Goal: Task Accomplishment & Management: Complete application form

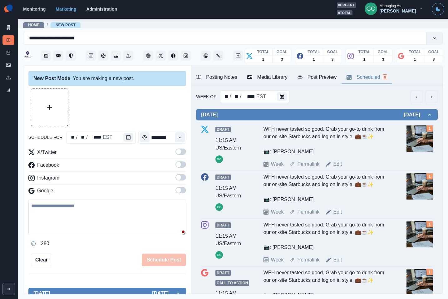
scroll to position [36, 0]
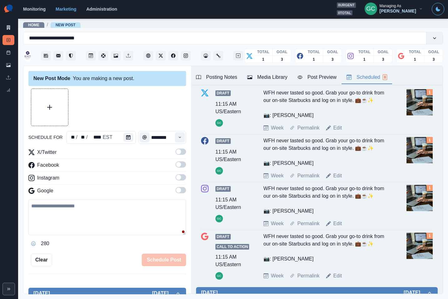
click at [146, 168] on div "Facebook" at bounding box center [107, 166] width 158 height 10
click at [154, 117] on div at bounding box center [107, 107] width 158 height 38
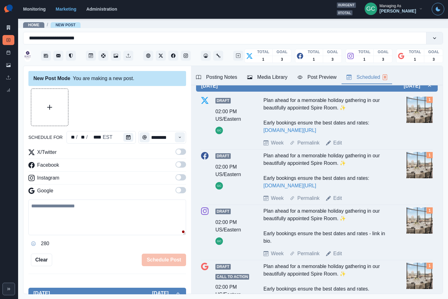
scroll to position [297, 0]
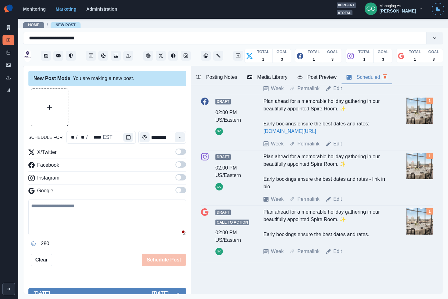
drag, startPoint x: 124, startPoint y: 119, endPoint x: 115, endPoint y: 150, distance: 32.4
click at [124, 119] on div at bounding box center [107, 107] width 158 height 38
drag, startPoint x: 117, startPoint y: 163, endPoint x: 112, endPoint y: 163, distance: 4.7
click at [117, 163] on div "Facebook" at bounding box center [107, 166] width 158 height 10
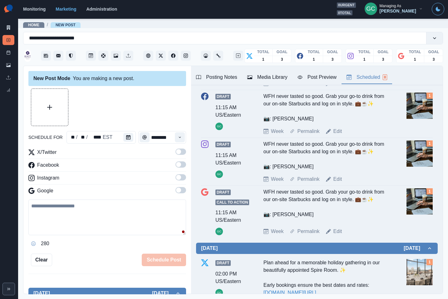
scroll to position [0, 0]
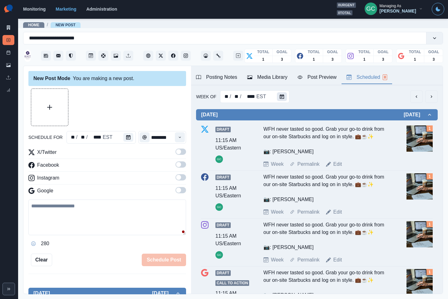
click at [285, 100] on button "Calendar" at bounding box center [282, 96] width 10 height 9
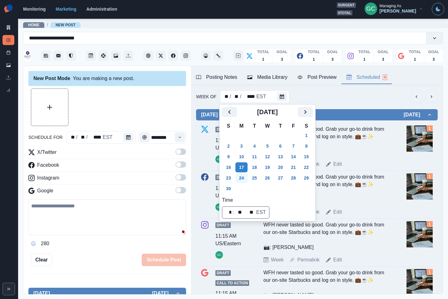
click at [242, 179] on button "24" at bounding box center [242, 178] width 13 height 10
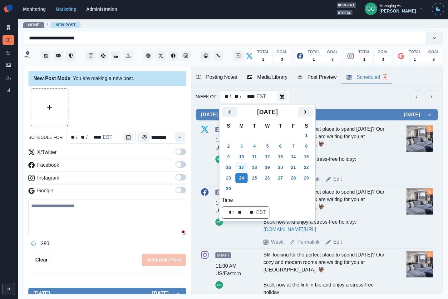
click at [246, 168] on button "17" at bounding box center [242, 167] width 13 height 10
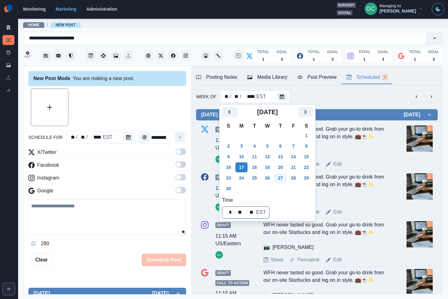
click at [284, 181] on button "27" at bounding box center [280, 178] width 13 height 10
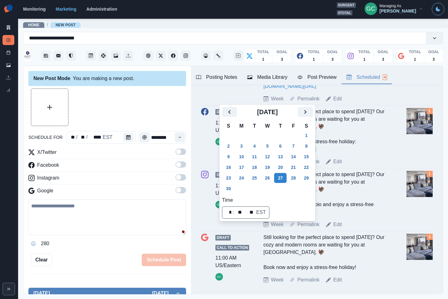
scroll to position [109, 0]
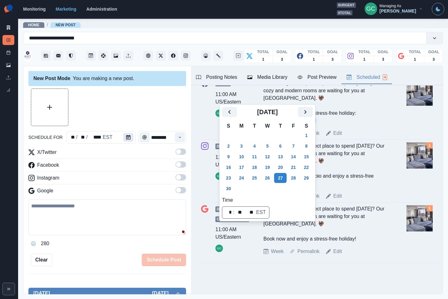
click at [118, 137] on div "** / ** / **** EST" at bounding box center [102, 137] width 70 height 13
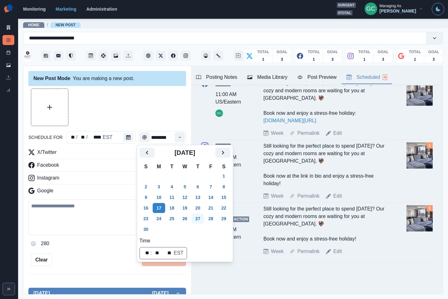
click at [203, 219] on button "27" at bounding box center [198, 218] width 13 height 10
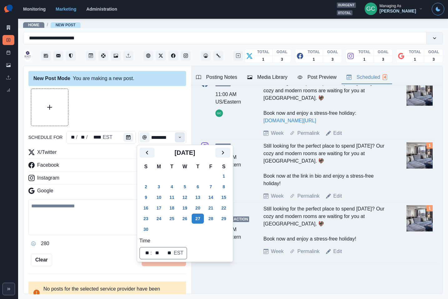
click at [182, 136] on button "Time" at bounding box center [180, 137] width 10 height 10
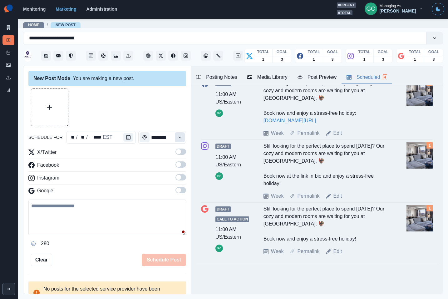
click at [179, 136] on icon "Time" at bounding box center [180, 137] width 4 height 4
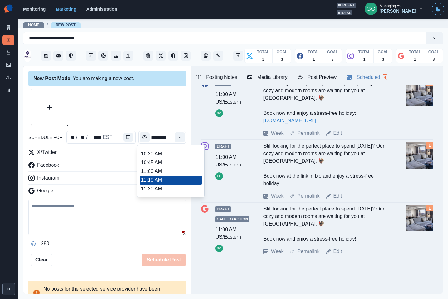
scroll to position [88, 0]
click at [155, 169] on li "11:00 AM" at bounding box center [171, 169] width 63 height 9
type input "********"
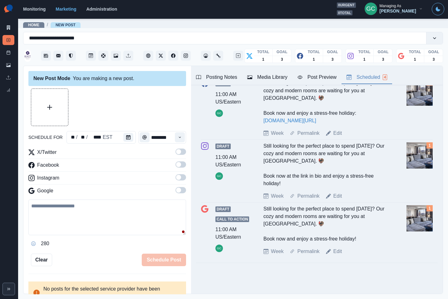
drag, startPoint x: 180, startPoint y: 189, endPoint x: 182, endPoint y: 178, distance: 11.7
click at [181, 188] on span at bounding box center [178, 190] width 5 height 5
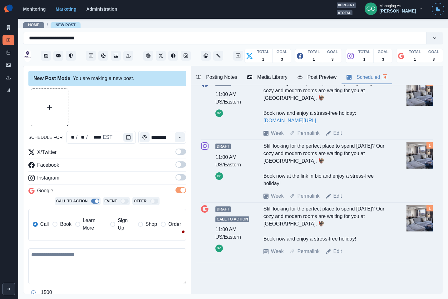
click at [182, 178] on span at bounding box center [181, 177] width 11 height 6
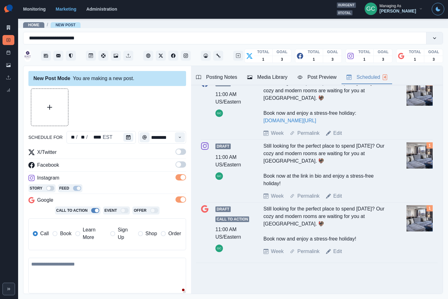
click at [181, 165] on span at bounding box center [178, 164] width 5 height 5
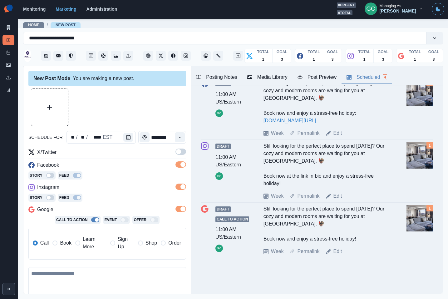
drag, startPoint x: 183, startPoint y: 152, endPoint x: 179, endPoint y: 150, distance: 4.3
click at [183, 152] on span at bounding box center [181, 151] width 11 height 6
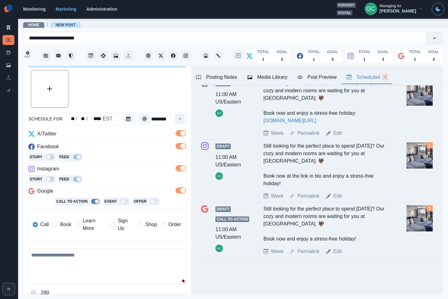
scroll to position [22, 0]
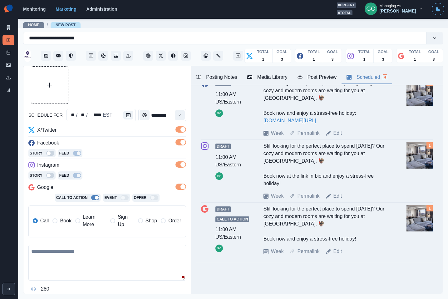
click at [87, 261] on textarea at bounding box center [107, 263] width 158 height 36
paste textarea "**********"
click at [53, 91] on button "Upload Media" at bounding box center [49, 85] width 37 height 37
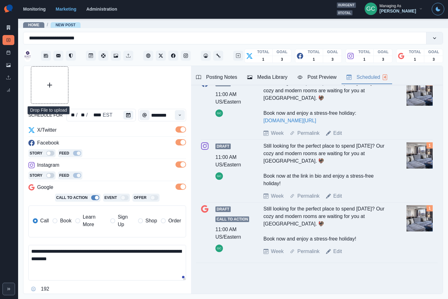
click at [59, 87] on button "Upload Media" at bounding box center [49, 85] width 37 height 37
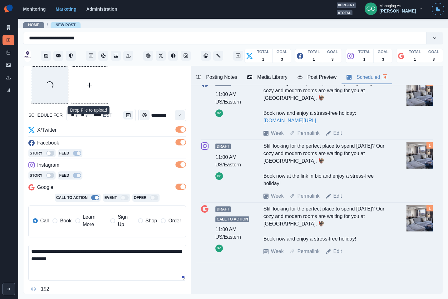
click at [102, 260] on textarea "**********" at bounding box center [107, 263] width 158 height 36
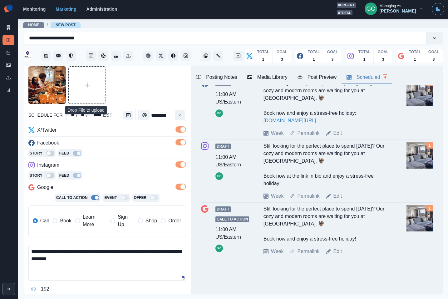
click at [76, 261] on textarea "**********" at bounding box center [107, 263] width 158 height 36
click at [88, 223] on span "Learn More" at bounding box center [95, 220] width 24 height 15
type textarea "**********"
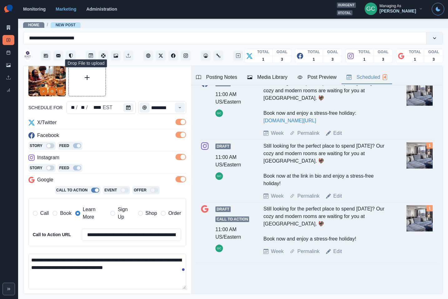
scroll to position [93, 0]
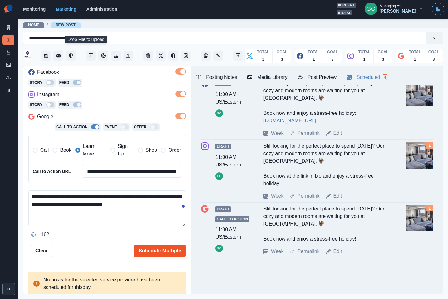
click at [168, 251] on button "Schedule Multiple" at bounding box center [160, 250] width 53 height 13
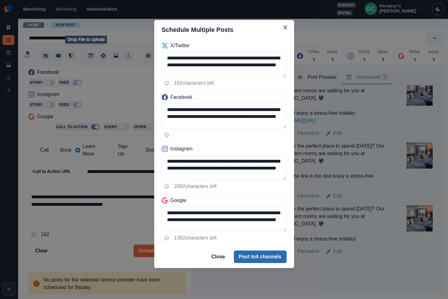
click at [258, 256] on button "Post to 4 channels" at bounding box center [260, 256] width 53 height 13
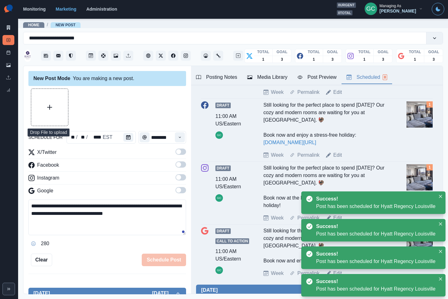
scroll to position [0, 0]
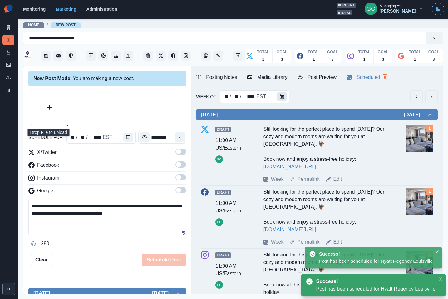
click at [281, 96] on icon "Calendar" at bounding box center [282, 96] width 4 height 4
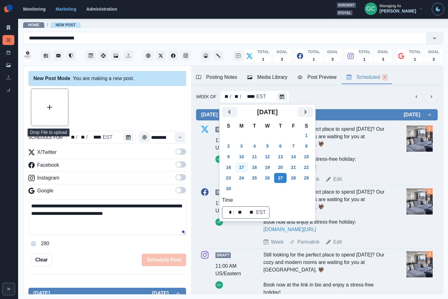
click at [244, 168] on button "17" at bounding box center [242, 167] width 13 height 10
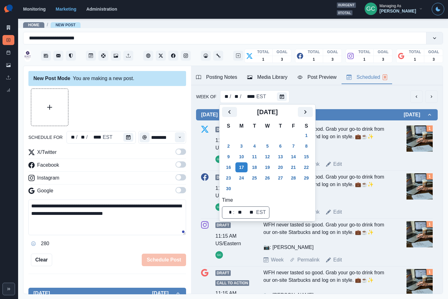
click at [376, 99] on div "Week Of ** / ** / **** EST" at bounding box center [317, 96] width 242 height 13
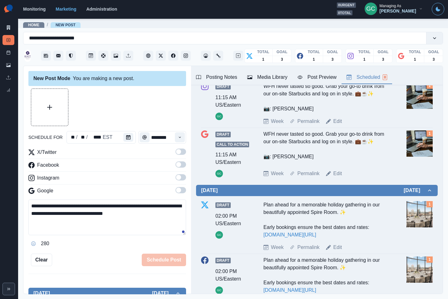
scroll to position [139, 0]
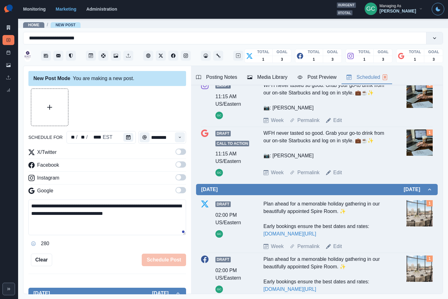
click at [127, 147] on div "**********" at bounding box center [107, 177] width 158 height 178
click at [127, 139] on icon "Calendar" at bounding box center [128, 137] width 4 height 4
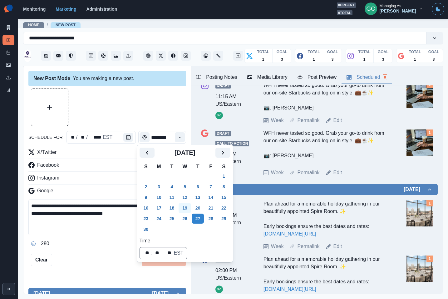
click at [185, 207] on button "19" at bounding box center [185, 208] width 13 height 10
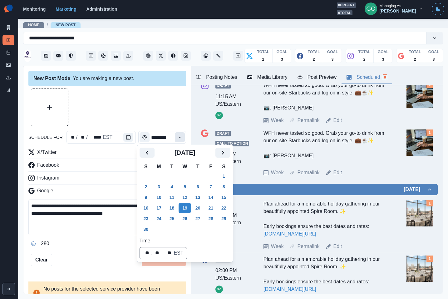
click at [180, 133] on button "Time" at bounding box center [180, 137] width 10 height 10
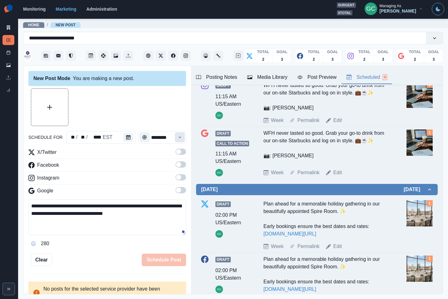
click at [180, 141] on button "Time" at bounding box center [180, 137] width 10 height 10
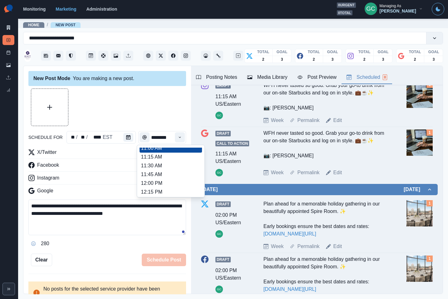
scroll to position [118, 0]
click at [163, 175] on li "12:00 PM" at bounding box center [171, 174] width 63 height 9
type input "********"
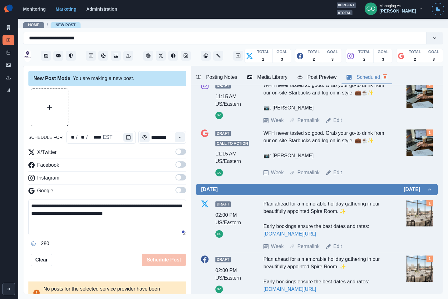
click at [184, 191] on span at bounding box center [181, 190] width 11 height 6
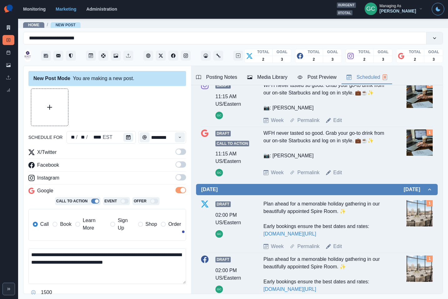
click at [183, 179] on span at bounding box center [181, 177] width 11 height 6
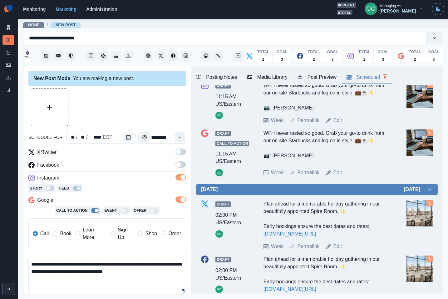
click at [183, 167] on span at bounding box center [181, 164] width 11 height 6
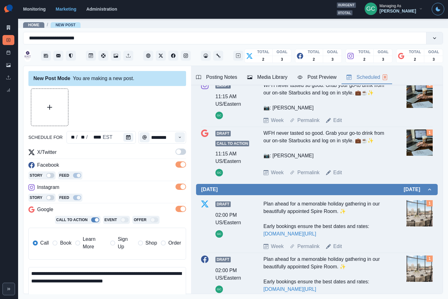
click at [184, 148] on span at bounding box center [181, 151] width 11 height 6
drag, startPoint x: 87, startPoint y: 245, endPoint x: 90, endPoint y: 240, distance: 5.6
click at [87, 245] on span "Learn More" at bounding box center [95, 242] width 24 height 15
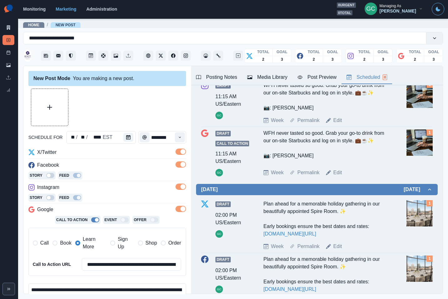
click at [109, 181] on div "**********" at bounding box center [107, 214] width 158 height 132
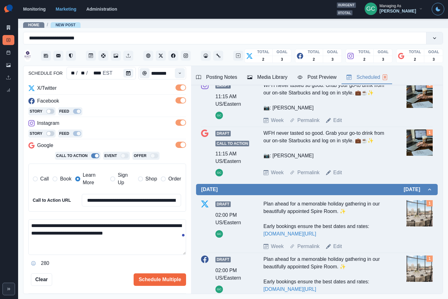
scroll to position [80, 0]
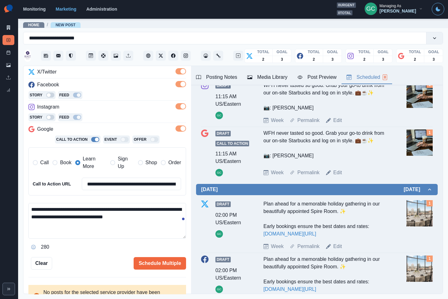
click at [68, 241] on div "**********" at bounding box center [107, 227] width 158 height 49
click at [83, 234] on textarea "**********" at bounding box center [107, 221] width 158 height 36
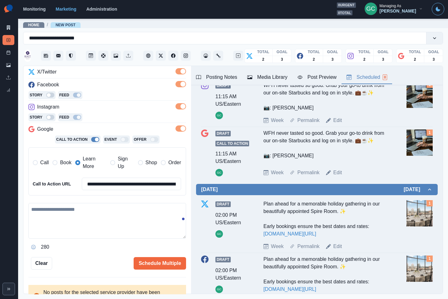
paste textarea "**********"
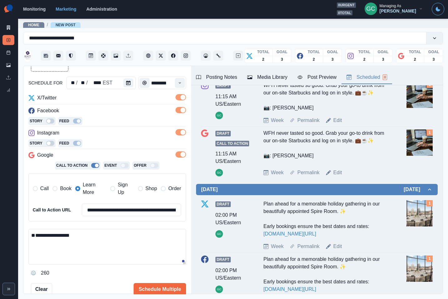
scroll to position [0, 0]
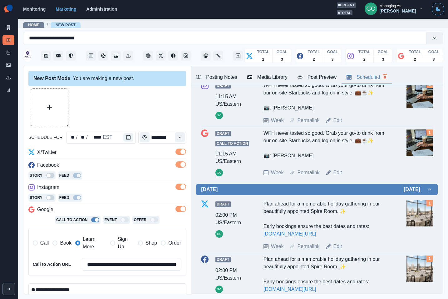
type textarea "**********"
click at [60, 105] on button "Upload Media" at bounding box center [49, 107] width 37 height 37
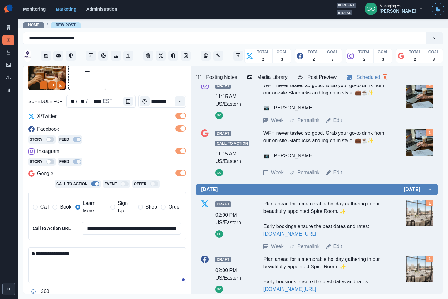
scroll to position [98, 0]
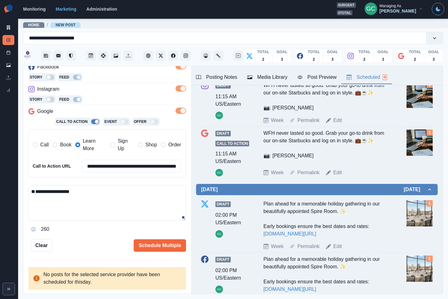
click at [150, 191] on textarea "**********" at bounding box center [107, 203] width 158 height 36
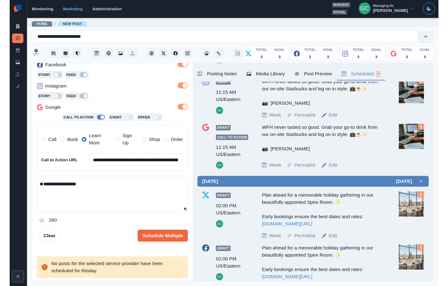
scroll to position [0, 0]
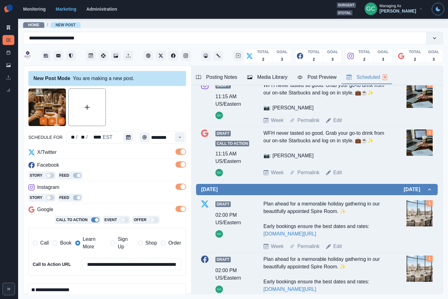
click at [133, 161] on div "Facebook" at bounding box center [107, 166] width 158 height 10
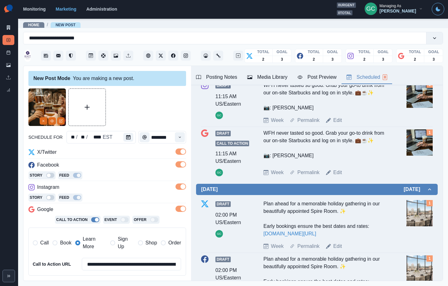
click at [79, 282] on main "**********" at bounding box center [233, 152] width 430 height 268
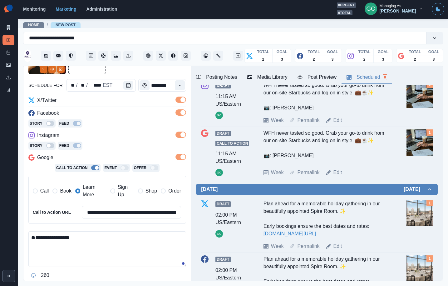
drag, startPoint x: 55, startPoint y: 241, endPoint x: 102, endPoint y: 292, distance: 69.2
click at [102, 286] on html "**********" at bounding box center [224, 143] width 448 height 286
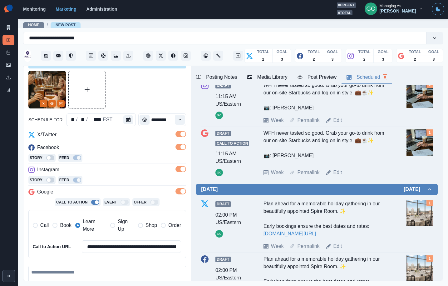
scroll to position [17, 0]
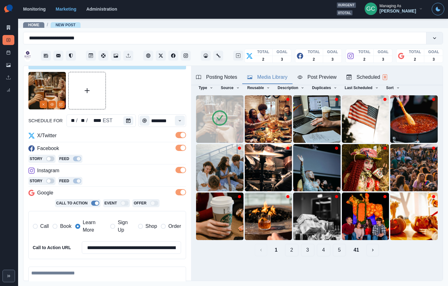
click at [271, 78] on div "Media Library" at bounding box center [268, 77] width 40 height 8
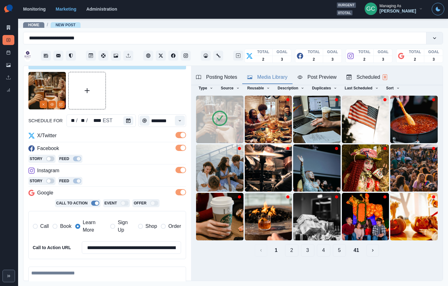
click at [209, 123] on img at bounding box center [220, 120] width 48 height 48
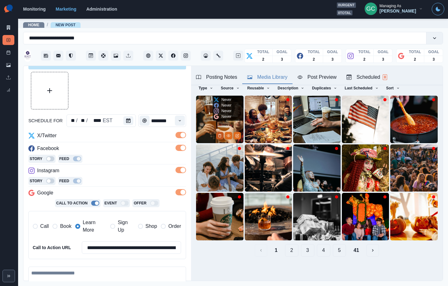
click at [218, 136] on icon "Delete Media" at bounding box center [220, 136] width 4 height 4
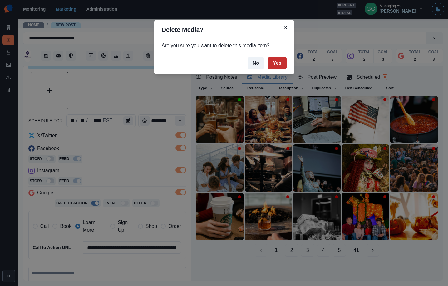
click at [279, 63] on button "Yes" at bounding box center [277, 63] width 19 height 13
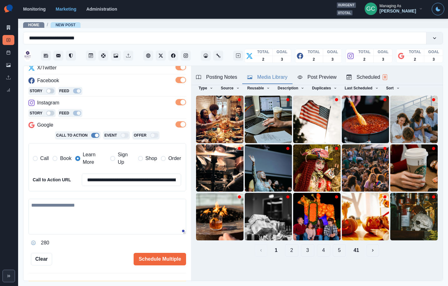
scroll to position [92, 0]
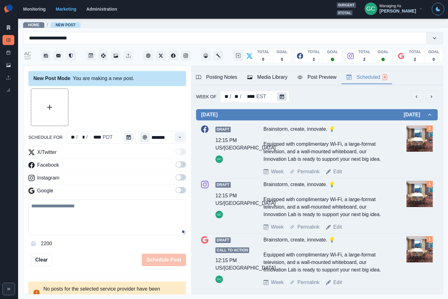
click at [283, 99] on button "Calendar" at bounding box center [282, 96] width 10 height 9
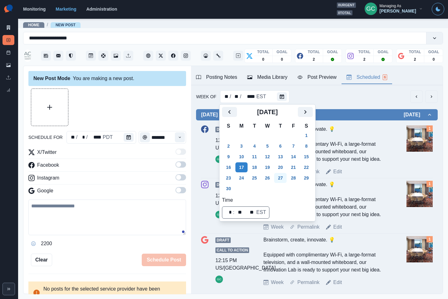
click at [285, 178] on button "27" at bounding box center [280, 178] width 13 height 10
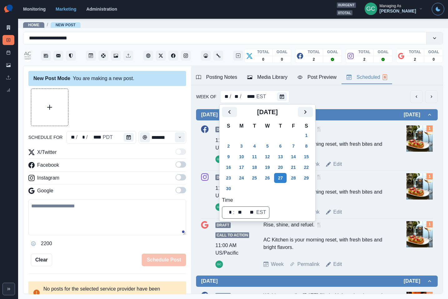
click at [339, 92] on div "Week Of ** / ** / **** EST" at bounding box center [317, 96] width 242 height 13
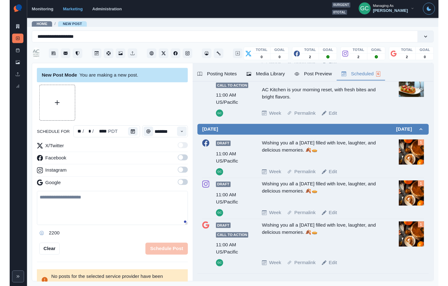
scroll to position [169, 0]
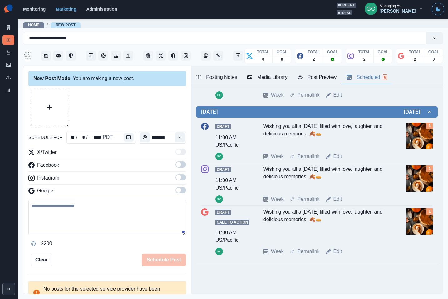
drag, startPoint x: 261, startPoint y: 127, endPoint x: 363, endPoint y: 138, distance: 102.8
click at [363, 138] on div "Draft 11:00 AM US/Pacific GC Wishing you all a Thanksgiving filled with love, l…" at bounding box center [317, 142] width 232 height 38
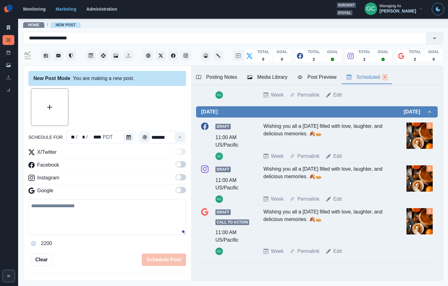
click at [83, 223] on textarea at bounding box center [107, 217] width 158 height 36
paste textarea "**********"
type textarea "**********"
drag, startPoint x: 43, startPoint y: 205, endPoint x: 90, endPoint y: 228, distance: 52.6
click at [88, 228] on textarea "**********" at bounding box center [107, 217] width 158 height 36
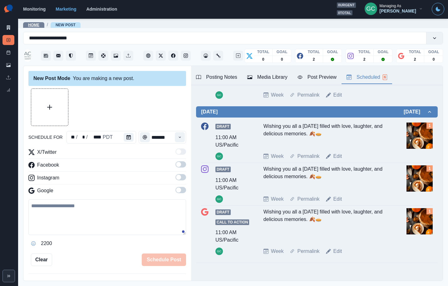
click at [36, 24] on link "Home" at bounding box center [33, 25] width 11 height 4
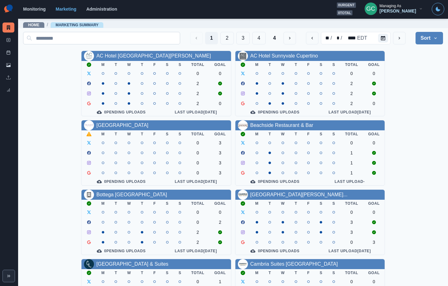
click at [78, 38] on input at bounding box center [101, 38] width 157 height 13
type input "*"
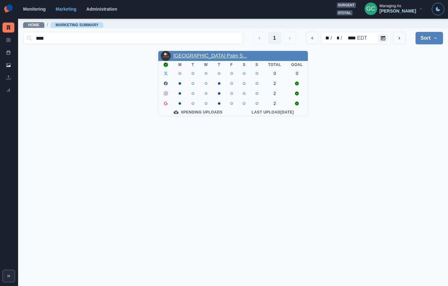
type input "****"
click at [219, 56] on link "DoubleTree Golf Resort Palm S..." at bounding box center [210, 55] width 74 height 5
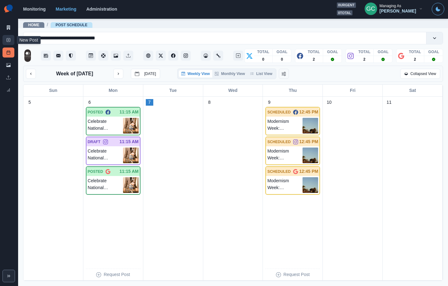
click at [7, 42] on icon at bounding box center [8, 40] width 4 height 4
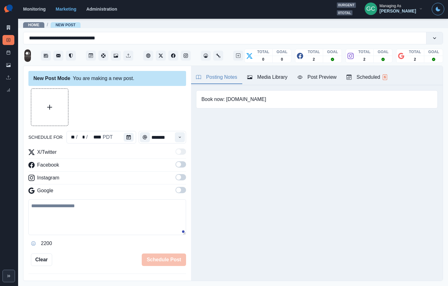
click at [92, 213] on textarea at bounding box center [107, 217] width 158 height 36
paste textarea "**********"
type textarea "**********"
click at [49, 101] on button "Upload Media" at bounding box center [49, 107] width 37 height 37
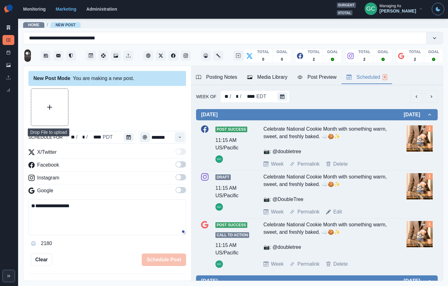
click at [383, 80] on div "Scheduled 6" at bounding box center [367, 77] width 41 height 8
click at [274, 95] on div "** / * / **** EDT" at bounding box center [255, 96] width 70 height 13
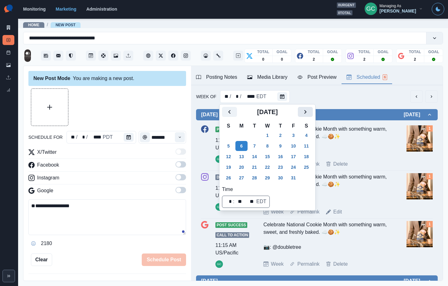
click at [309, 110] on icon "Next" at bounding box center [306, 112] width 8 height 8
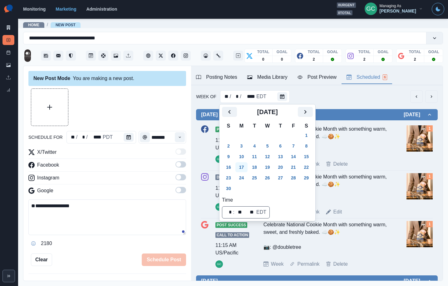
click at [241, 167] on button "17" at bounding box center [242, 167] width 13 height 10
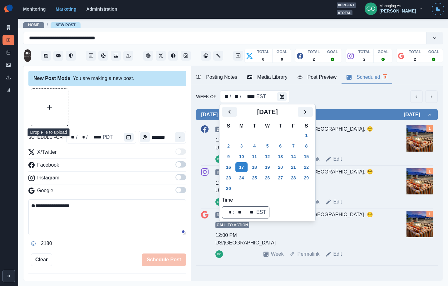
click at [63, 112] on button "Upload Media" at bounding box center [49, 107] width 37 height 37
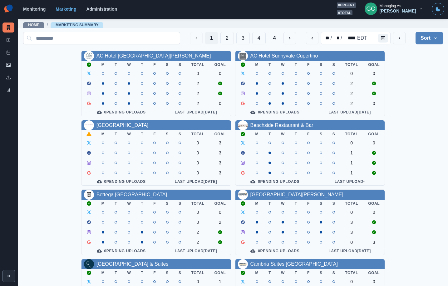
drag, startPoint x: 0, startPoint y: 0, endPoint x: 142, endPoint y: 41, distance: 147.6
click at [142, 41] on input at bounding box center [101, 38] width 157 height 13
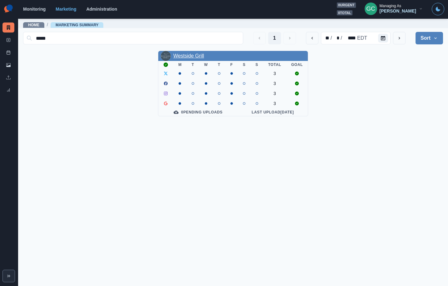
type input "*****"
drag, startPoint x: 196, startPoint y: 55, endPoint x: 173, endPoint y: 54, distance: 23.1
click at [196, 55] on link "Westside Grill" at bounding box center [188, 55] width 31 height 5
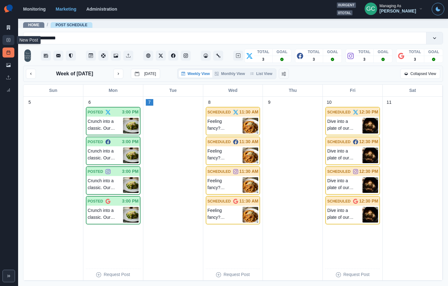
click at [9, 42] on link "New Post" at bounding box center [9, 40] width 12 height 10
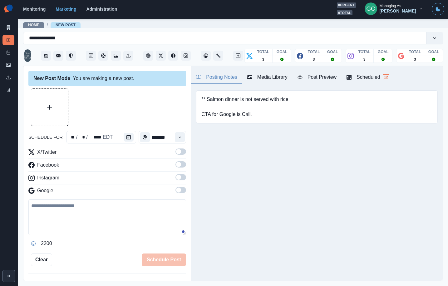
click at [373, 78] on div "Scheduled 12" at bounding box center [368, 77] width 43 height 8
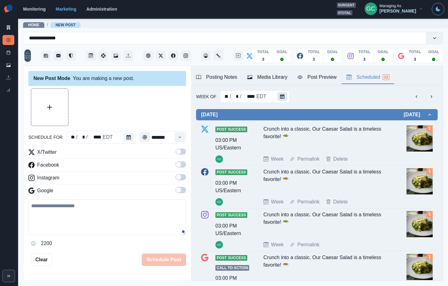
click at [280, 94] on button "Calendar" at bounding box center [283, 96] width 10 height 9
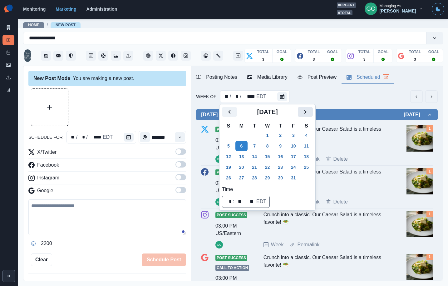
click at [313, 112] on button "Next" at bounding box center [305, 112] width 15 height 10
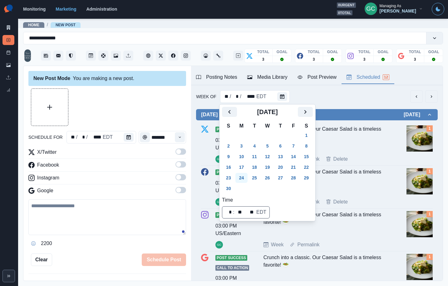
click at [242, 180] on button "24" at bounding box center [242, 178] width 13 height 10
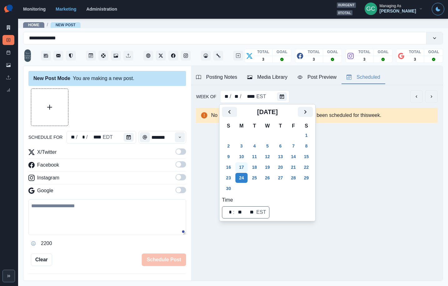
click at [243, 171] on button "17" at bounding box center [242, 167] width 13 height 10
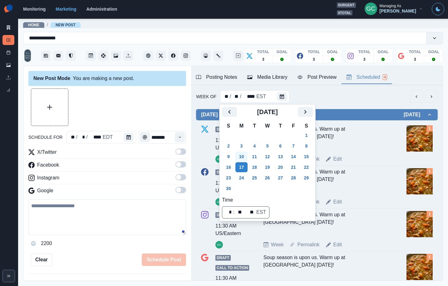
click at [243, 159] on button "10" at bounding box center [242, 157] width 13 height 10
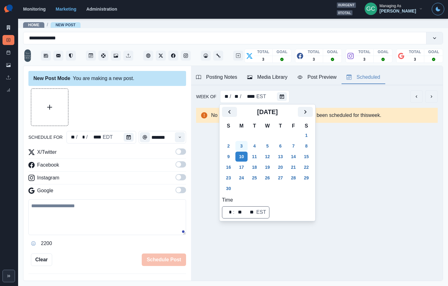
click at [242, 147] on button "3" at bounding box center [242, 146] width 13 height 10
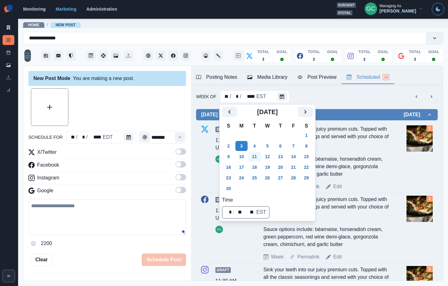
click at [256, 156] on button "11" at bounding box center [254, 157] width 13 height 10
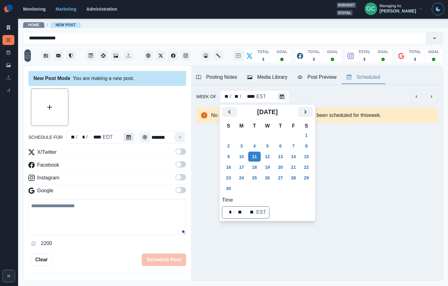
click at [127, 137] on icon "Calendar" at bounding box center [129, 137] width 4 height 4
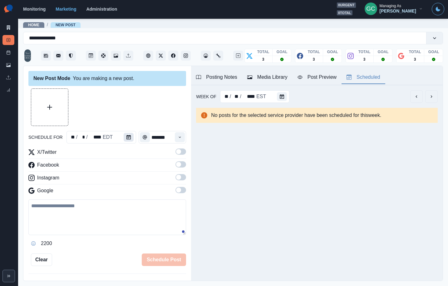
scroll to position [3, 0]
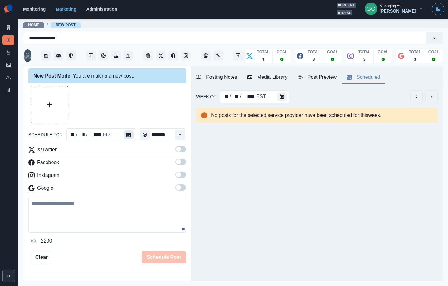
click at [127, 137] on icon "Calendar" at bounding box center [129, 135] width 4 height 4
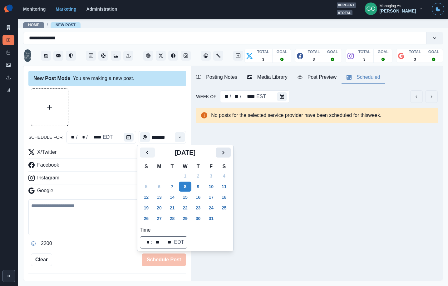
click at [223, 151] on button "Next" at bounding box center [223, 153] width 15 height 10
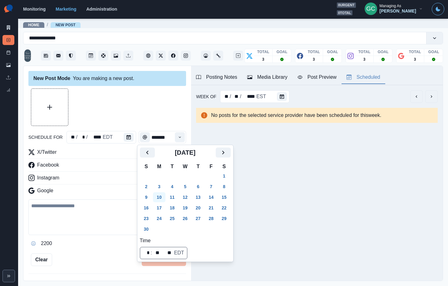
click at [164, 195] on button "10" at bounding box center [159, 197] width 13 height 10
click at [175, 140] on div "Time" at bounding box center [180, 137] width 13 height 13
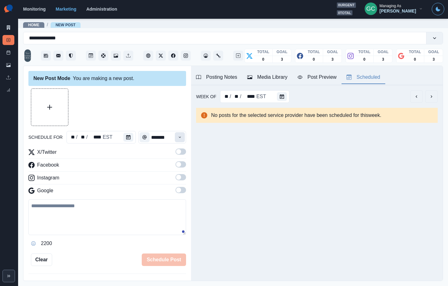
click at [177, 138] on button "Time" at bounding box center [180, 137] width 10 height 10
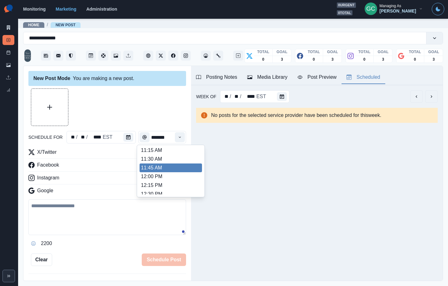
scroll to position [120, 0]
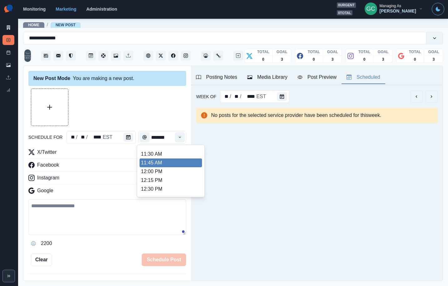
click at [171, 164] on li "11:45 AM" at bounding box center [171, 162] width 63 height 9
type input "********"
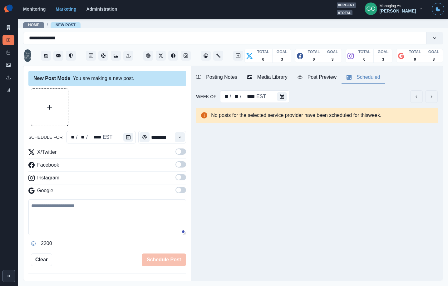
drag, startPoint x: 182, startPoint y: 190, endPoint x: 178, endPoint y: 180, distance: 10.3
click at [182, 189] on span at bounding box center [181, 190] width 11 height 6
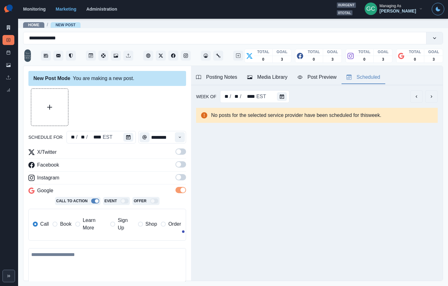
drag, startPoint x: 178, startPoint y: 179, endPoint x: 181, endPoint y: 168, distance: 10.9
click at [179, 178] on span at bounding box center [178, 177] width 5 height 5
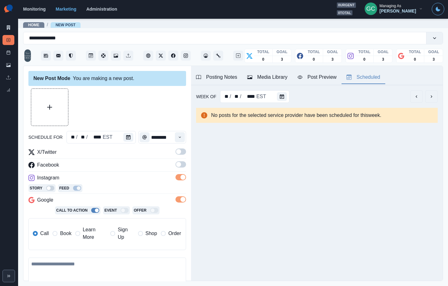
click at [181, 167] on span at bounding box center [181, 164] width 11 height 6
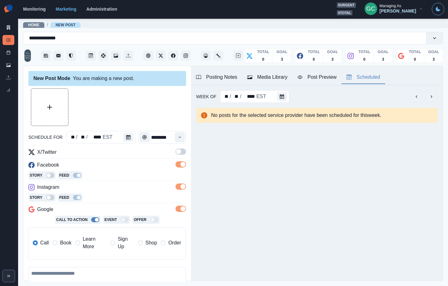
click at [181, 152] on span at bounding box center [178, 151] width 5 height 5
drag, startPoint x: 89, startPoint y: 240, endPoint x: 204, endPoint y: 138, distance: 153.4
click at [89, 240] on span "Learn More" at bounding box center [95, 242] width 24 height 15
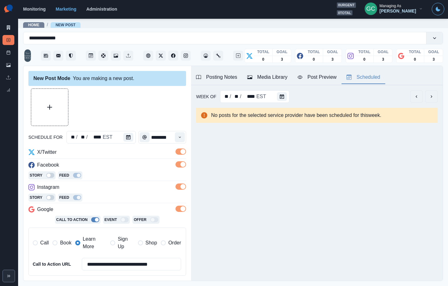
click at [278, 73] on button "Media Library" at bounding box center [268, 77] width 50 height 13
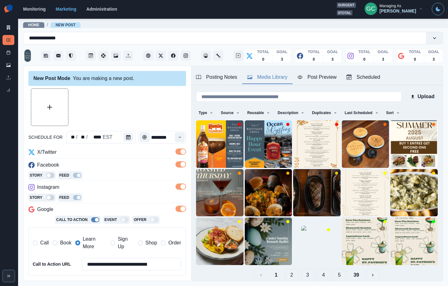
click at [396, 113] on button "Sort" at bounding box center [393, 113] width 19 height 10
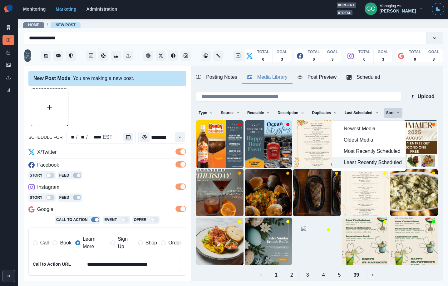
click at [382, 161] on span "Least Recently Scheduled" at bounding box center [373, 163] width 58 height 8
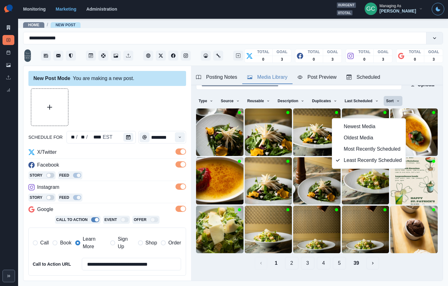
scroll to position [21, 0]
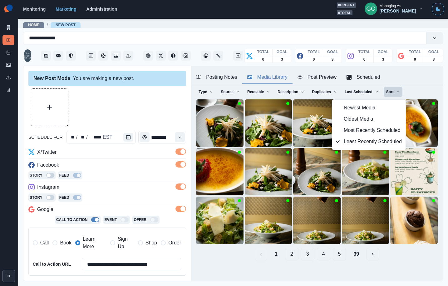
click at [337, 254] on button "5" at bounding box center [339, 254] width 13 height 13
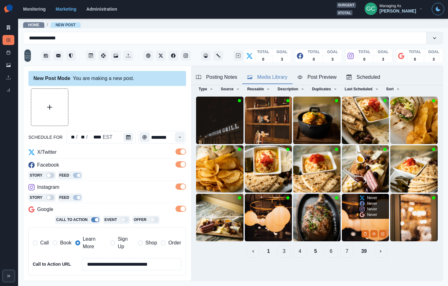
scroll to position [25, 0]
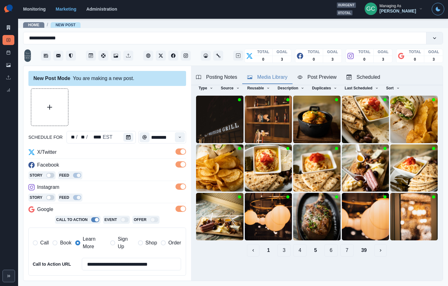
click at [349, 252] on button "7" at bounding box center [347, 250] width 13 height 13
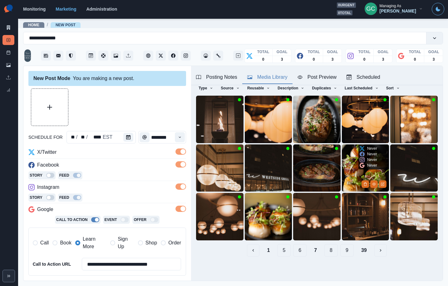
click at [358, 178] on img at bounding box center [366, 168] width 48 height 48
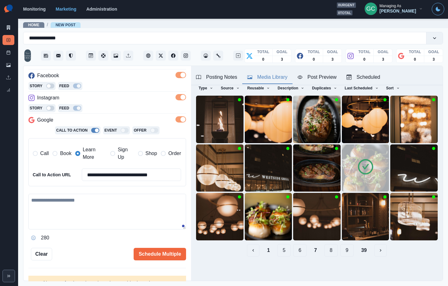
scroll to position [107, 0]
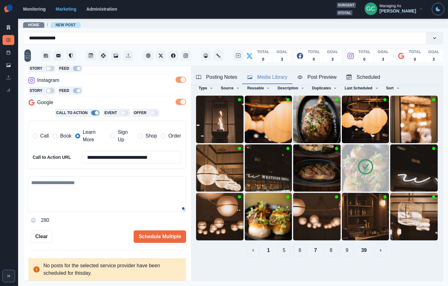
click at [126, 205] on textarea at bounding box center [107, 194] width 158 height 36
paste textarea "**********"
click at [131, 195] on textarea "**********" at bounding box center [107, 194] width 158 height 36
click at [43, 191] on textarea "**********" at bounding box center [107, 194] width 158 height 36
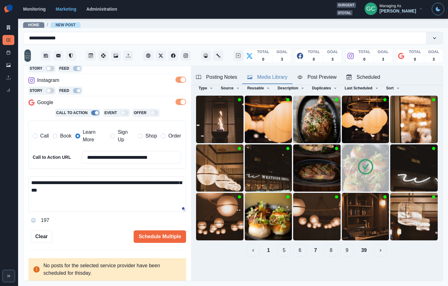
click at [106, 196] on textarea "**********" at bounding box center [107, 194] width 158 height 36
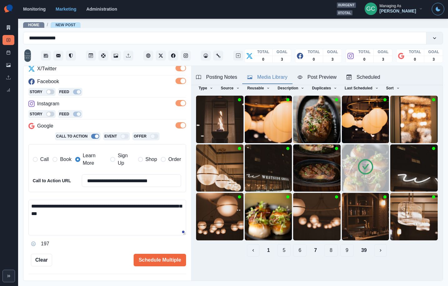
scroll to position [88, 0]
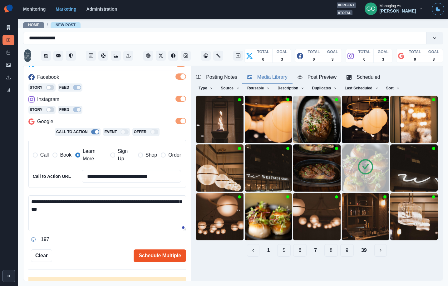
type textarea "**********"
click at [150, 255] on button "Schedule Multiple" at bounding box center [160, 255] width 53 height 13
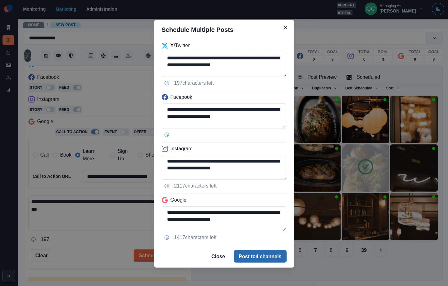
click at [258, 261] on button "Post to 4 channels" at bounding box center [260, 256] width 53 height 13
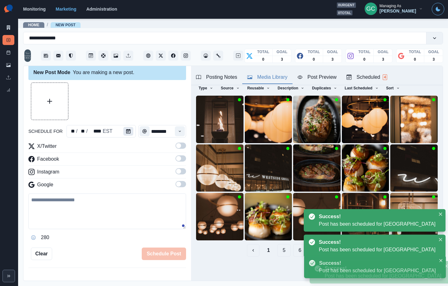
scroll to position [0, 0]
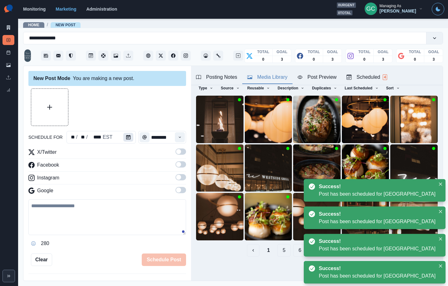
click at [123, 136] on button "Calendar" at bounding box center [128, 137] width 10 height 9
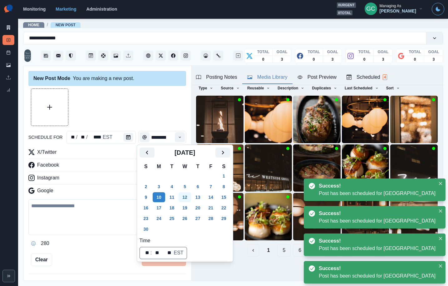
click at [191, 199] on button "12" at bounding box center [185, 197] width 13 height 10
click at [188, 108] on div "New Post Mode You are making a new post. schedule for ** / ** / **** EST ******…" at bounding box center [107, 173] width 168 height 215
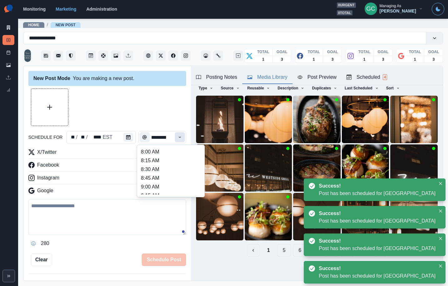
click at [184, 138] on button "Time" at bounding box center [180, 137] width 10 height 10
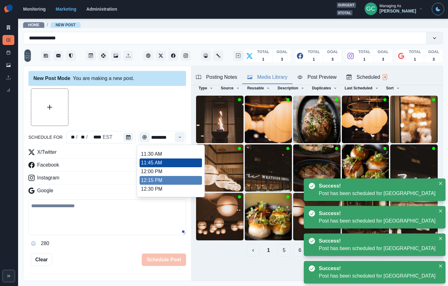
click at [163, 182] on li "12:15 PM" at bounding box center [171, 180] width 63 height 9
type input "********"
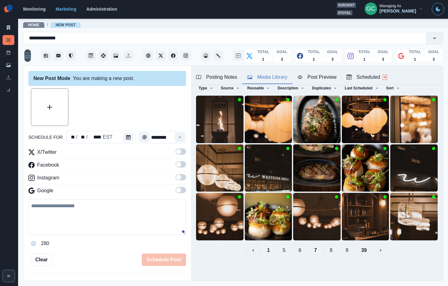
click at [328, 251] on button "8" at bounding box center [331, 250] width 13 height 13
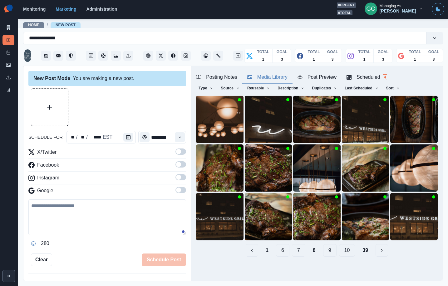
scroll to position [0, 0]
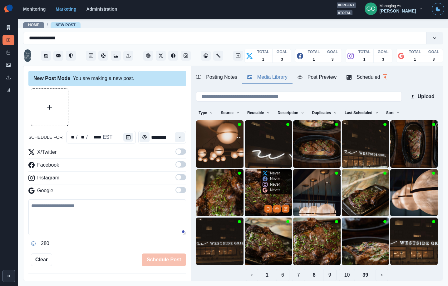
click at [256, 196] on img at bounding box center [269, 193] width 48 height 48
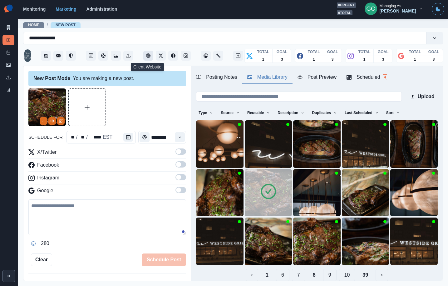
click at [146, 54] on icon "Client Website" at bounding box center [148, 55] width 4 height 4
click at [64, 228] on textarea at bounding box center [107, 217] width 158 height 36
paste textarea "**********"
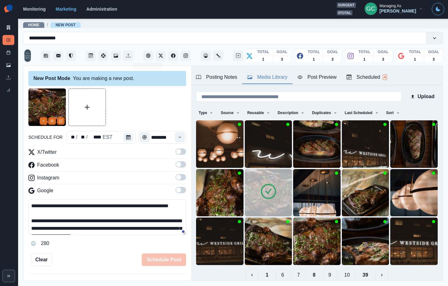
scroll to position [12, 0]
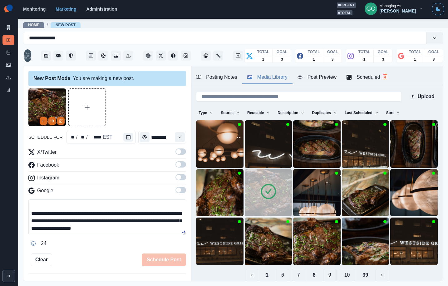
type textarea "**********"
click at [179, 185] on div "X/Twitter Facebook Instagram Google" at bounding box center [107, 172] width 158 height 48
drag, startPoint x: 180, startPoint y: 175, endPoint x: 179, endPoint y: 172, distance: 3.8
click at [180, 175] on span at bounding box center [178, 177] width 5 height 5
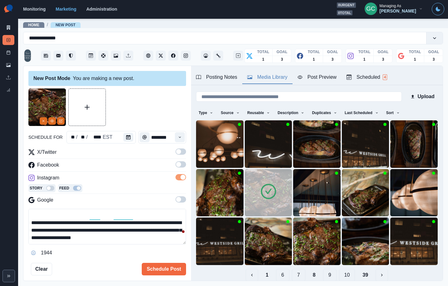
drag, startPoint x: 177, startPoint y: 160, endPoint x: 181, endPoint y: 163, distance: 4.9
click at [177, 160] on div "X/Twitter Facebook Instagram Story Feed Google" at bounding box center [107, 177] width 158 height 58
click at [181, 163] on span at bounding box center [178, 164] width 5 height 5
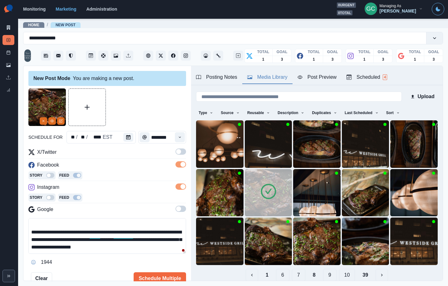
click at [180, 150] on span at bounding box center [178, 151] width 5 height 5
drag, startPoint x: 181, startPoint y: 204, endPoint x: 158, endPoint y: 243, distance: 44.1
click at [181, 205] on div "X/Twitter Facebook Story Feed Instagram Story Feed Google" at bounding box center [107, 181] width 158 height 67
click at [182, 209] on span at bounding box center [181, 209] width 11 height 6
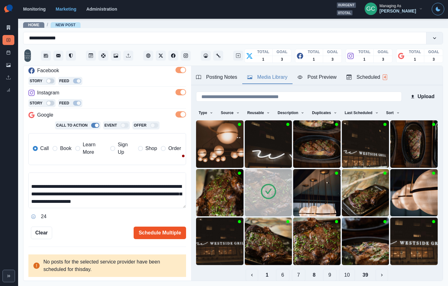
scroll to position [95, 0]
click at [152, 230] on button "Schedule Multiple" at bounding box center [160, 232] width 53 height 13
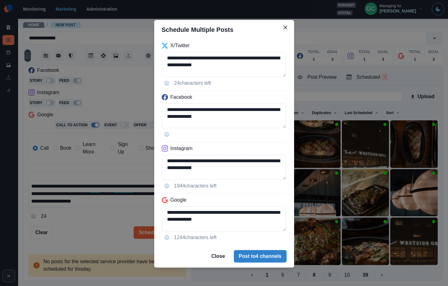
click at [265, 254] on button "Post to 4 channels" at bounding box center [260, 256] width 53 height 13
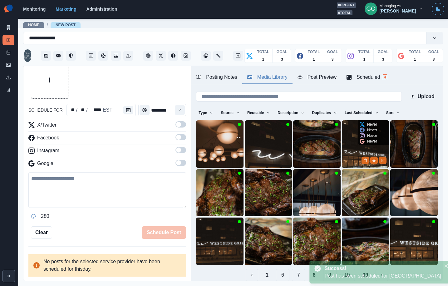
scroll to position [0, 0]
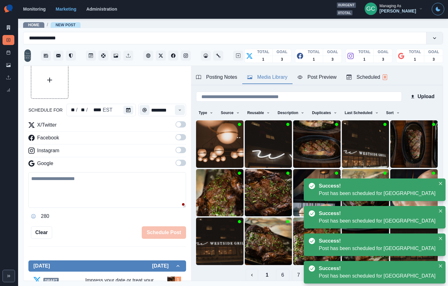
click at [374, 79] on div "Scheduled 8" at bounding box center [367, 77] width 41 height 8
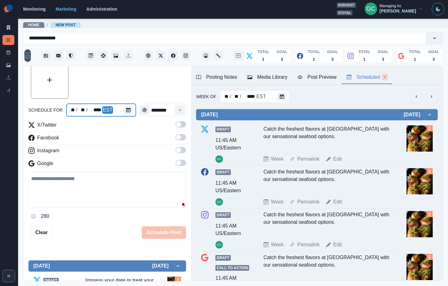
click at [128, 114] on div at bounding box center [129, 110] width 13 height 13
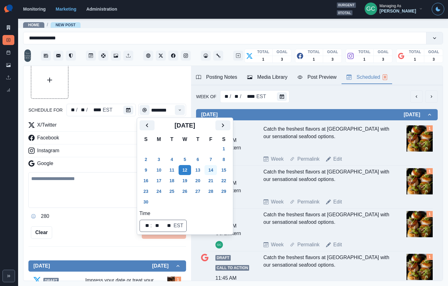
click at [216, 172] on button "14" at bounding box center [211, 170] width 13 height 10
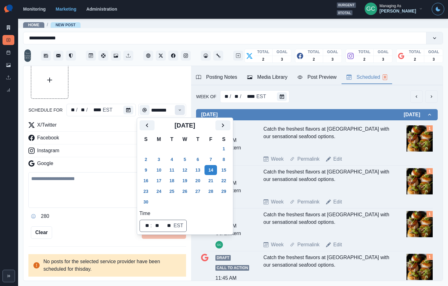
click at [180, 109] on icon "Time" at bounding box center [180, 110] width 4 height 4
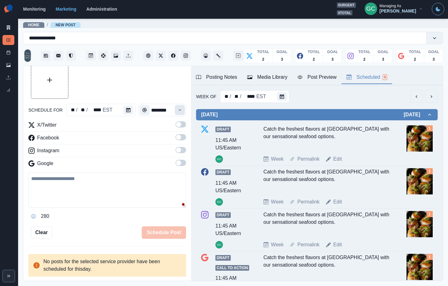
click at [180, 108] on icon "Time" at bounding box center [180, 110] width 4 height 4
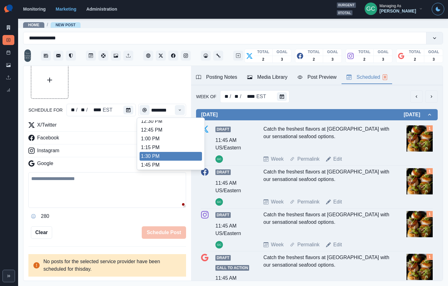
scroll to position [203, 0]
click at [176, 157] on li "2:45 PM" at bounding box center [171, 157] width 63 height 9
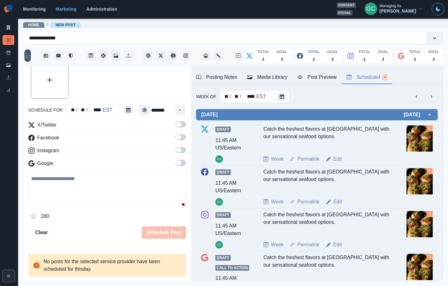
drag, startPoint x: 189, startPoint y: 163, endPoint x: 183, endPoint y: 164, distance: 5.4
click at [188, 163] on div "New Post Mode You are making a new post. schedule for ** / ** / **** EST ******…" at bounding box center [107, 173] width 168 height 215
click at [183, 164] on span at bounding box center [181, 163] width 11 height 6
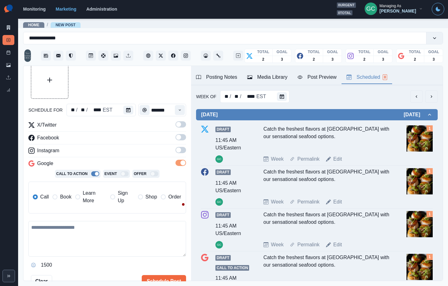
click at [183, 153] on label at bounding box center [181, 152] width 11 height 10
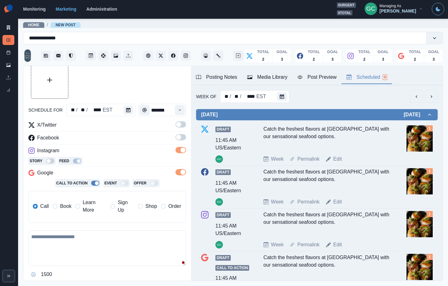
click at [182, 139] on span at bounding box center [181, 137] width 11 height 6
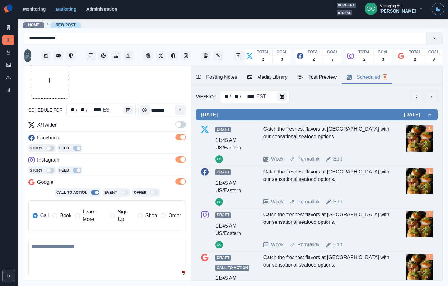
click at [180, 129] on label at bounding box center [181, 126] width 11 height 10
click at [90, 218] on span "Learn More" at bounding box center [95, 215] width 24 height 15
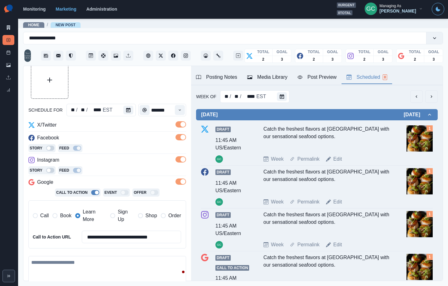
click at [38, 217] on label "Call" at bounding box center [41, 215] width 16 height 15
drag, startPoint x: 269, startPoint y: 68, endPoint x: 268, endPoint y: 76, distance: 7.8
click at [269, 69] on div "Posting Notes Media Library Post Preview Scheduled 8" at bounding box center [317, 75] width 252 height 19
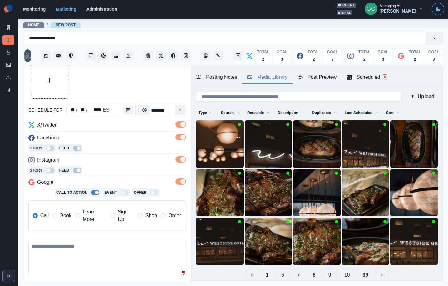
drag, startPoint x: 268, startPoint y: 76, endPoint x: 293, endPoint y: 135, distance: 63.5
click at [268, 77] on div "Media Library" at bounding box center [268, 77] width 40 height 8
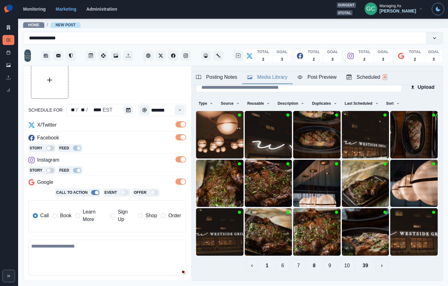
scroll to position [10, 0]
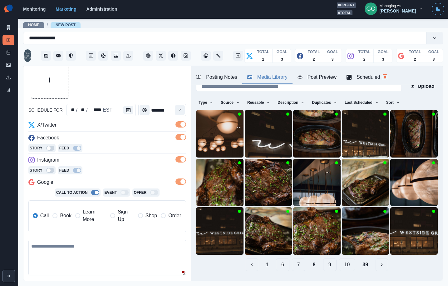
click at [344, 272] on div "Upload Type Any Image Video Source Any Upload Social Manager Found: Instagram F…" at bounding box center [317, 175] width 252 height 201
click at [343, 267] on button "10" at bounding box center [347, 264] width 16 height 13
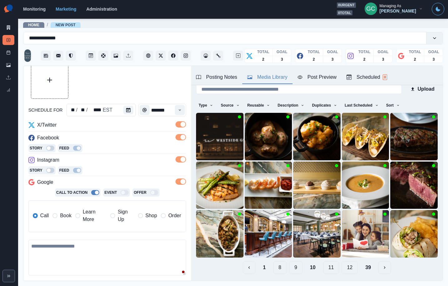
scroll to position [10, 0]
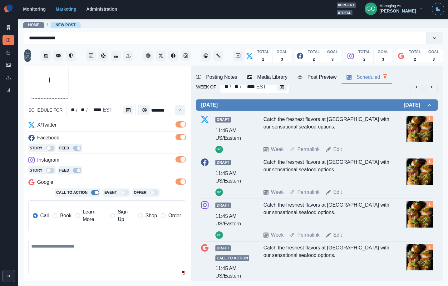
drag, startPoint x: 378, startPoint y: 79, endPoint x: 357, endPoint y: 110, distance: 36.7
click at [378, 80] on div "Scheduled 8" at bounding box center [367, 77] width 41 height 8
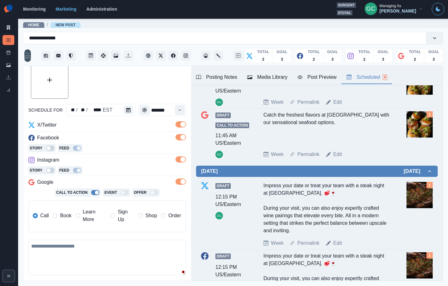
scroll to position [150, 0]
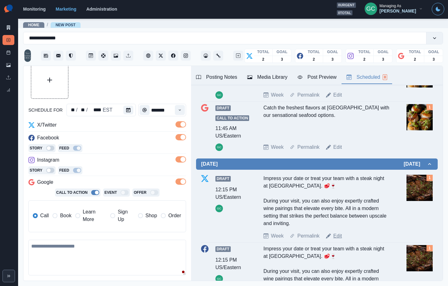
click at [337, 237] on link "Edit" at bounding box center [338, 236] width 9 height 8
type input "********"
type textarea "**********"
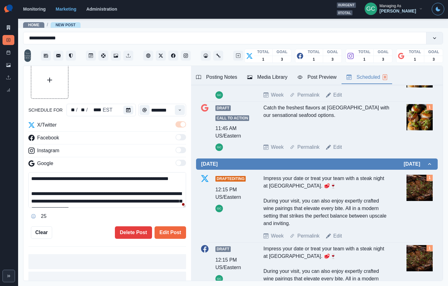
scroll to position [27, 0]
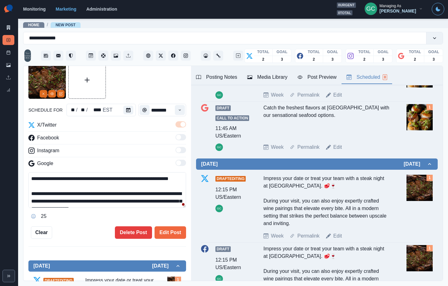
click at [279, 75] on div "Media Library" at bounding box center [268, 77] width 40 height 8
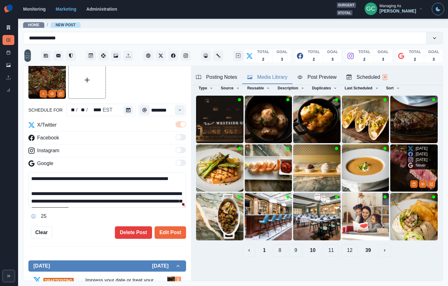
click at [405, 174] on img at bounding box center [415, 168] width 48 height 48
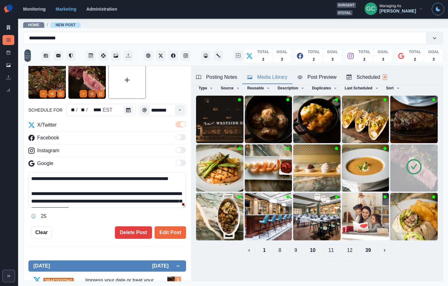
click at [93, 93] on icon "View Media" at bounding box center [92, 94] width 4 height 4
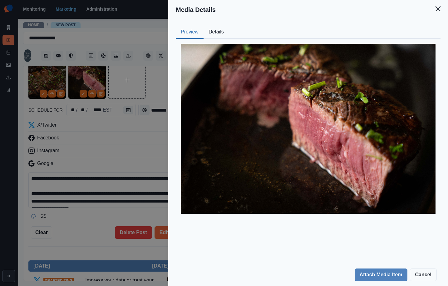
click at [213, 31] on button "Details" at bounding box center [216, 32] width 25 height 13
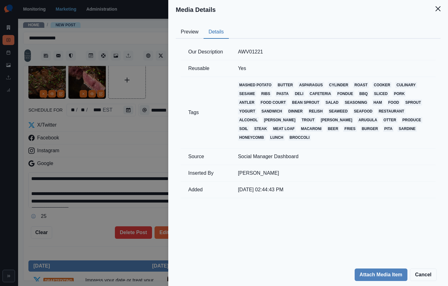
click at [99, 136] on div "Media Details Preview Details Our Description AWV01221 Reusable Yes Tags mashed…" at bounding box center [224, 143] width 448 height 286
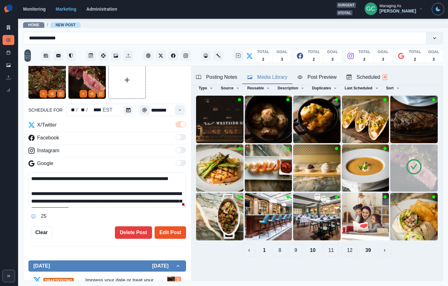
click at [167, 227] on button "Edit Post" at bounding box center [171, 232] width 32 height 13
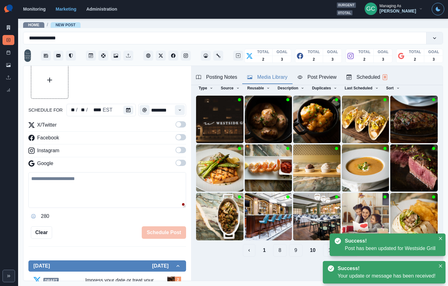
drag, startPoint x: 369, startPoint y: 75, endPoint x: 378, endPoint y: 129, distance: 54.3
click at [369, 76] on div "Scheduled 8" at bounding box center [367, 77] width 41 height 8
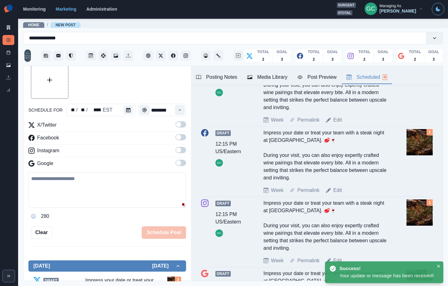
scroll to position [266, 0]
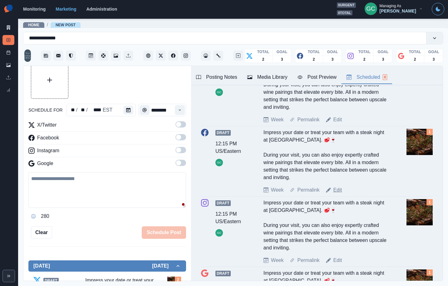
click at [338, 189] on link "Edit" at bounding box center [338, 190] width 9 height 8
type textarea "**********"
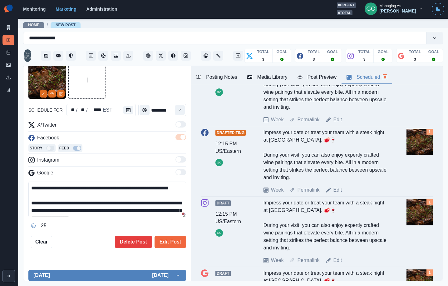
click at [263, 77] on div "Media Library" at bounding box center [268, 77] width 40 height 8
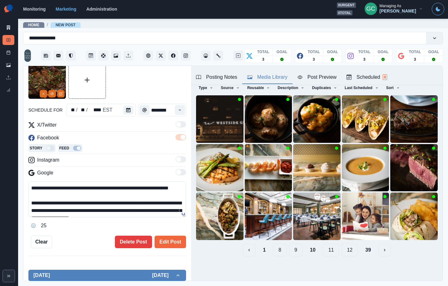
scroll to position [25, 0]
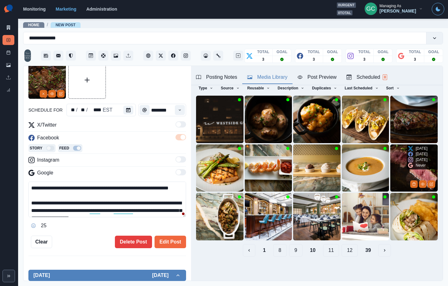
click at [403, 159] on img at bounding box center [415, 168] width 48 height 48
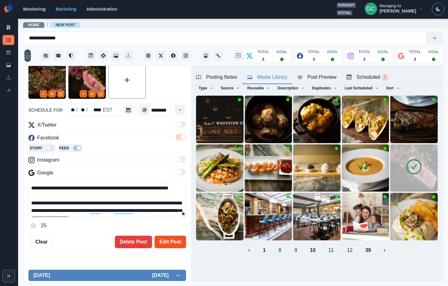
click at [174, 242] on button "Edit Post" at bounding box center [171, 242] width 32 height 13
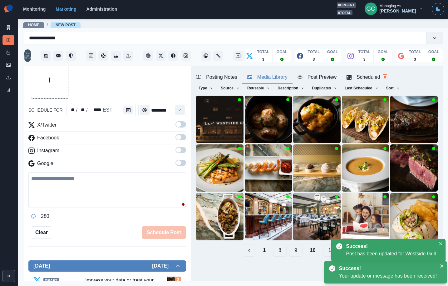
drag, startPoint x: 379, startPoint y: 76, endPoint x: 325, endPoint y: 152, distance: 92.9
click at [379, 76] on div "Scheduled 8" at bounding box center [367, 77] width 41 height 8
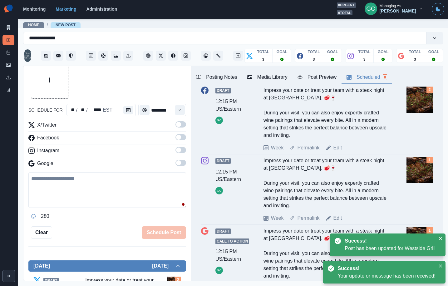
scroll to position [322, 0]
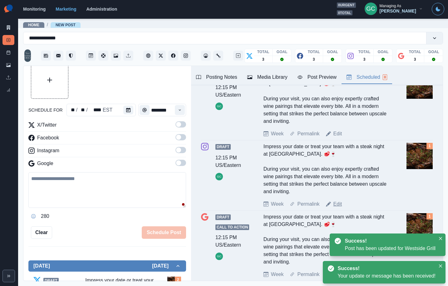
click at [340, 205] on link "Edit" at bounding box center [338, 204] width 9 height 8
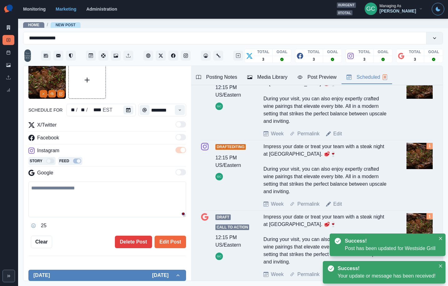
type textarea "**********"
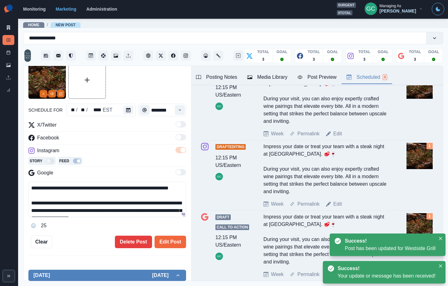
click at [268, 78] on div "Media Library" at bounding box center [268, 77] width 40 height 8
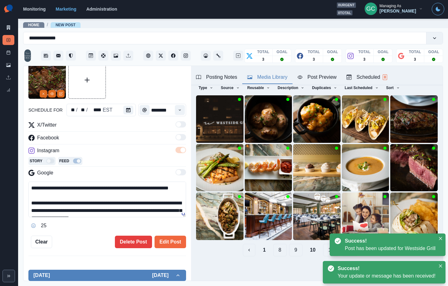
scroll to position [25, 0]
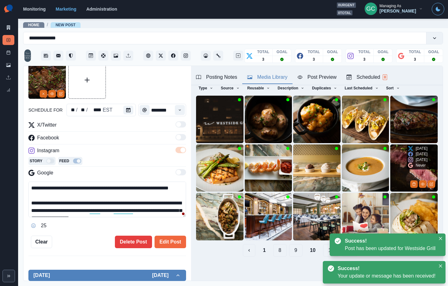
click at [420, 179] on img at bounding box center [415, 168] width 48 height 48
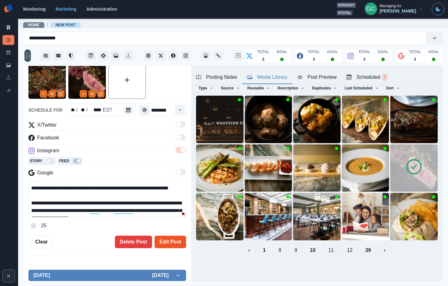
click at [170, 245] on button "Edit Post" at bounding box center [171, 242] width 32 height 13
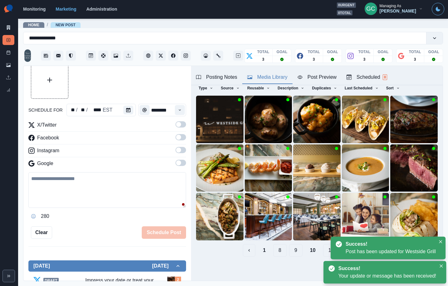
drag, startPoint x: 375, startPoint y: 77, endPoint x: 348, endPoint y: 138, distance: 66.9
click at [375, 77] on div "Scheduled 8" at bounding box center [367, 77] width 41 height 8
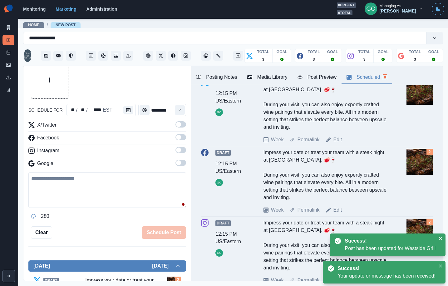
scroll to position [358, 0]
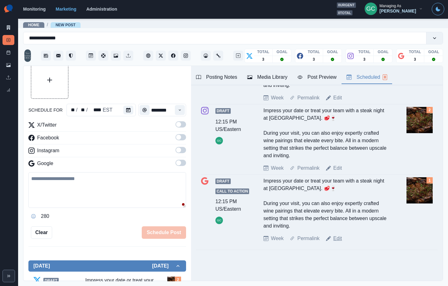
click at [336, 239] on link "Edit" at bounding box center [338, 239] width 9 height 8
type textarea "**********"
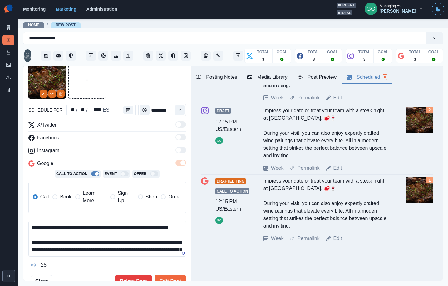
click at [253, 82] on button "Media Library" at bounding box center [268, 77] width 50 height 13
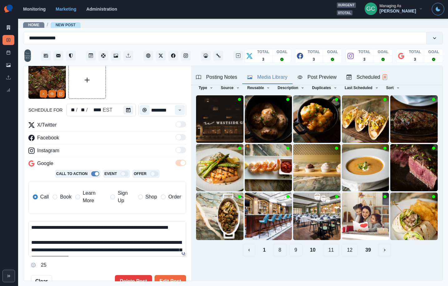
scroll to position [25, 0]
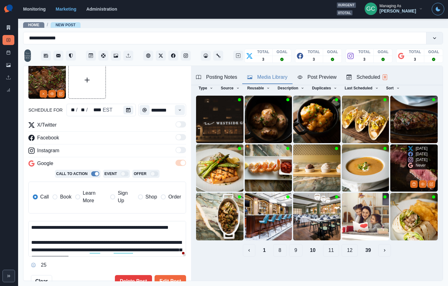
click at [403, 174] on img at bounding box center [415, 168] width 48 height 48
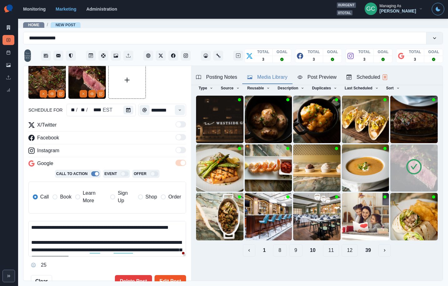
click at [170, 279] on button "Edit Post" at bounding box center [171, 281] width 32 height 13
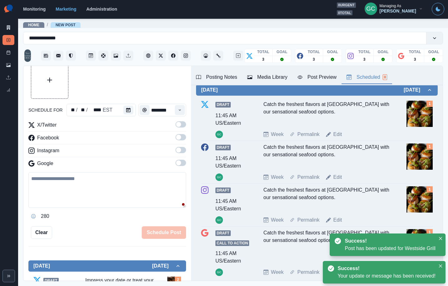
click at [384, 75] on div "Scheduled 8" at bounding box center [367, 77] width 41 height 8
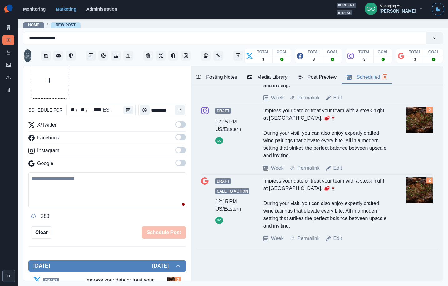
scroll to position [193, 0]
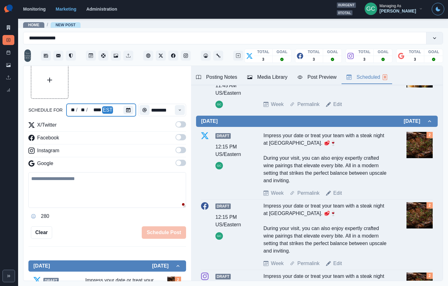
click at [128, 115] on div at bounding box center [129, 110] width 13 height 13
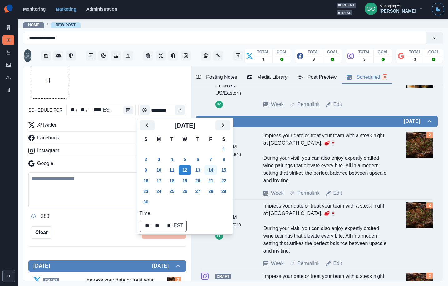
click at [214, 170] on button "14" at bounding box center [211, 170] width 13 height 10
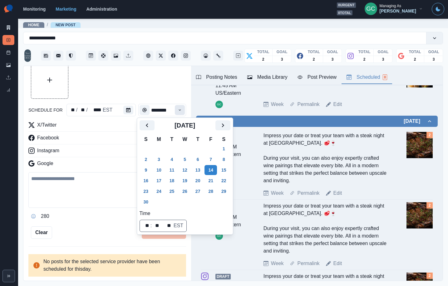
click at [178, 108] on icon "Time" at bounding box center [180, 110] width 4 height 4
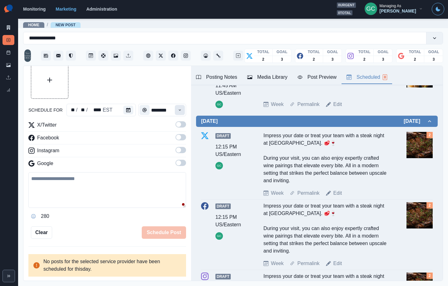
click at [179, 108] on icon "Time" at bounding box center [180, 110] width 4 height 4
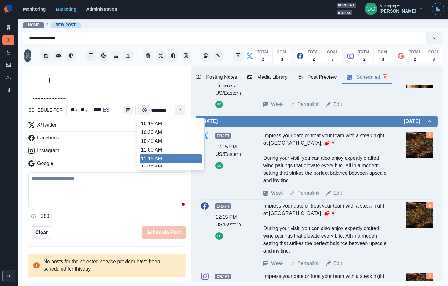
scroll to position [82, 0]
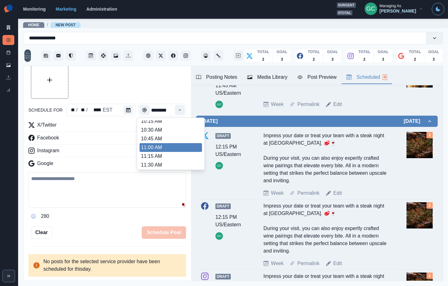
click at [162, 149] on li "11:00 AM" at bounding box center [171, 147] width 63 height 9
type input "********"
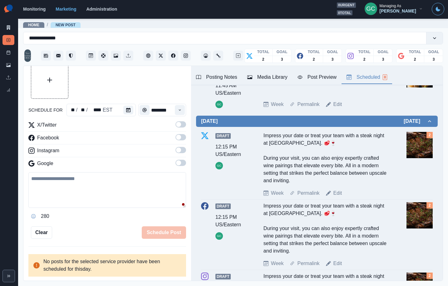
click at [182, 162] on span at bounding box center [181, 163] width 11 height 6
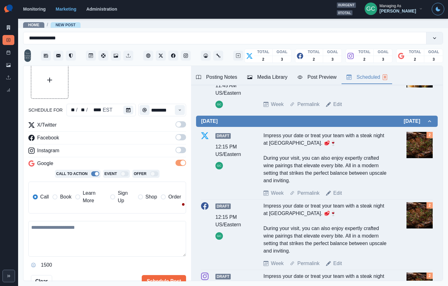
click at [180, 145] on div "X/Twitter Facebook Instagram Google Call To Action Event Offer Call Book Learn …" at bounding box center [107, 169] width 158 height 97
drag, startPoint x: 178, startPoint y: 152, endPoint x: 181, endPoint y: 137, distance: 15.5
click at [178, 152] on span at bounding box center [178, 150] width 5 height 5
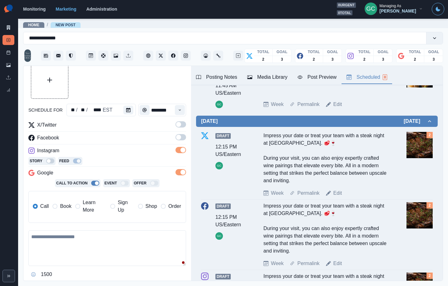
click at [181, 136] on span at bounding box center [178, 137] width 5 height 5
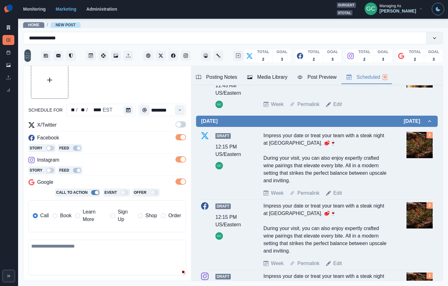
click at [178, 119] on div "schedule for ** / ** / **** EST ******** X/Twitter Facebook Story Feed Instagra…" at bounding box center [107, 183] width 158 height 245
click at [181, 126] on span at bounding box center [181, 124] width 11 height 6
click at [91, 213] on span "Learn More" at bounding box center [95, 215] width 24 height 15
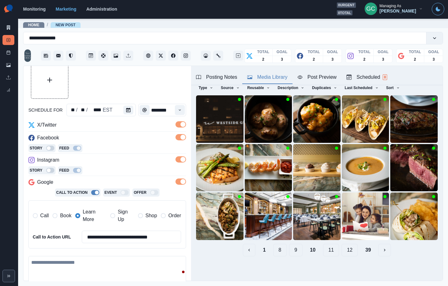
scroll to position [25, 0]
click at [265, 77] on div "Media Library" at bounding box center [268, 77] width 40 height 8
click at [355, 253] on button "12" at bounding box center [350, 250] width 16 height 13
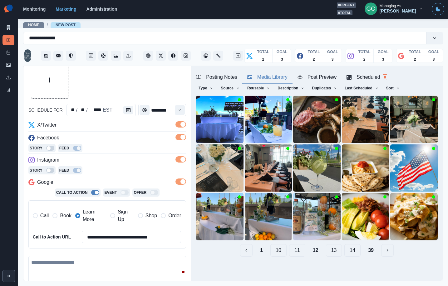
click at [358, 252] on button "14" at bounding box center [353, 250] width 16 height 13
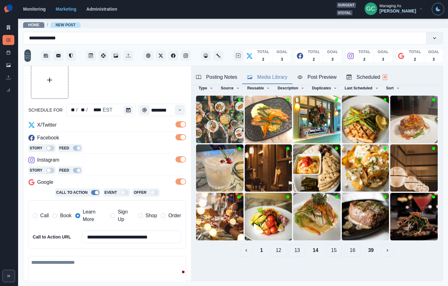
click at [353, 249] on button "16" at bounding box center [353, 250] width 16 height 13
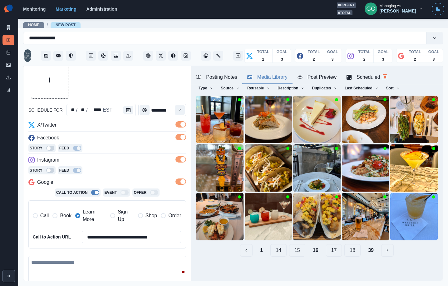
click at [354, 250] on button "18" at bounding box center [353, 250] width 16 height 13
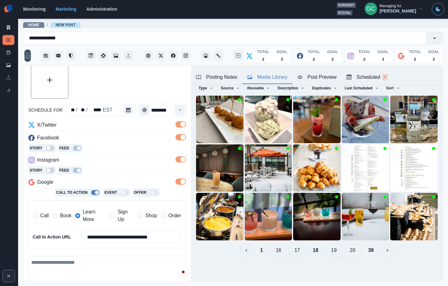
click at [352, 253] on button "20" at bounding box center [353, 250] width 16 height 13
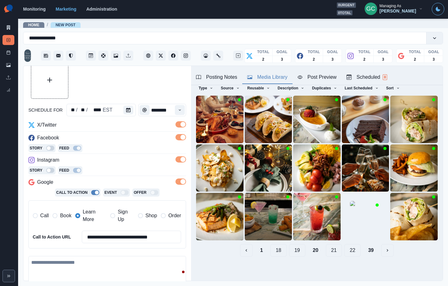
click at [357, 252] on button "22" at bounding box center [353, 250] width 16 height 13
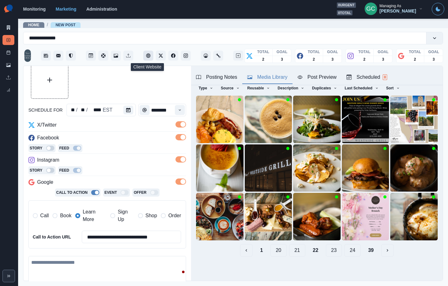
click at [149, 58] on icon "Client Website" at bounding box center [148, 55] width 4 height 4
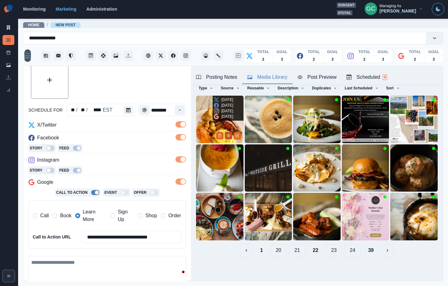
click at [230, 137] on icon "View Media" at bounding box center [229, 136] width 4 height 4
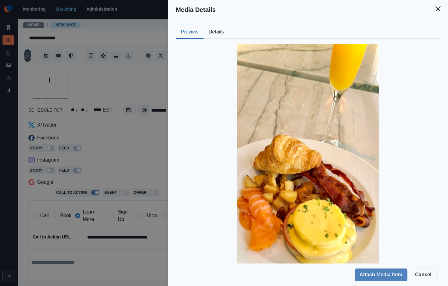
click at [229, 39] on div at bounding box center [308, 170] width 265 height 262
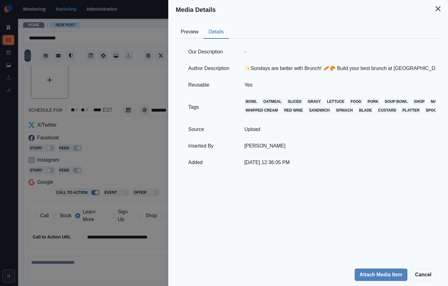
click at [220, 31] on button "Details" at bounding box center [216, 32] width 25 height 13
click at [107, 81] on div "Media Details Preview Details Our Description - Author Description ✨Sundays are…" at bounding box center [224, 143] width 448 height 286
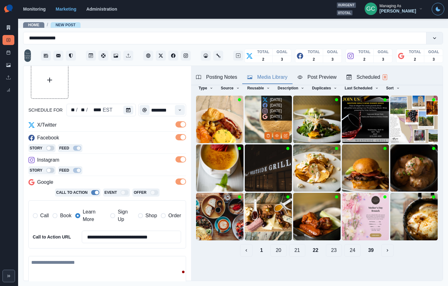
scroll to position [0, 0]
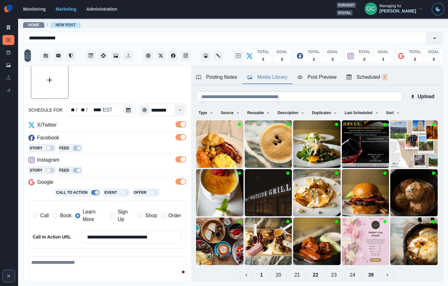
click at [273, 94] on input at bounding box center [299, 97] width 206 height 10
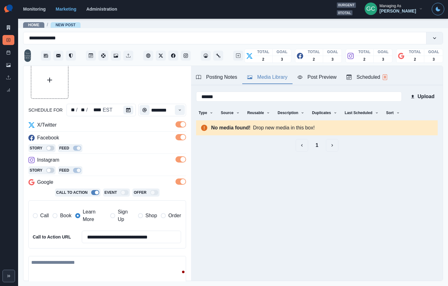
type input "******"
click at [318, 146] on button "1" at bounding box center [317, 145] width 13 height 13
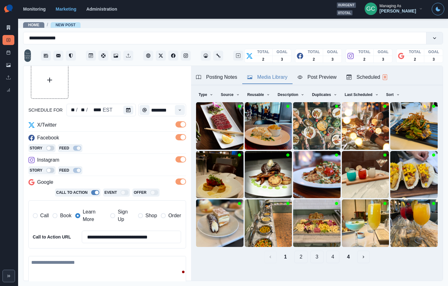
scroll to position [25, 0]
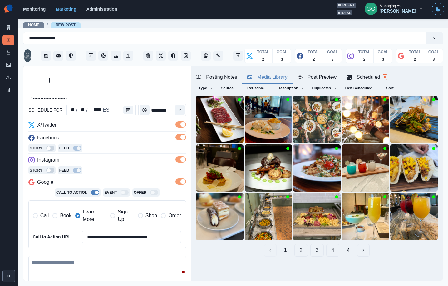
click at [300, 253] on button "2" at bounding box center [301, 250] width 13 height 13
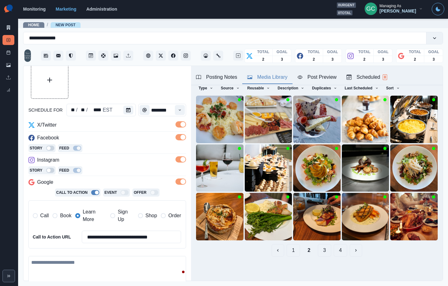
click at [328, 251] on button "3" at bounding box center [324, 250] width 13 height 13
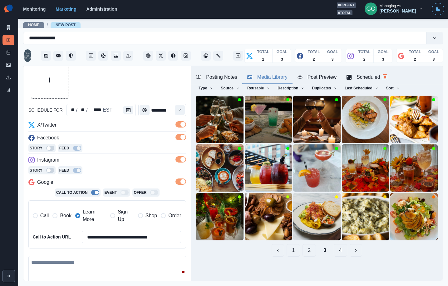
scroll to position [0, 0]
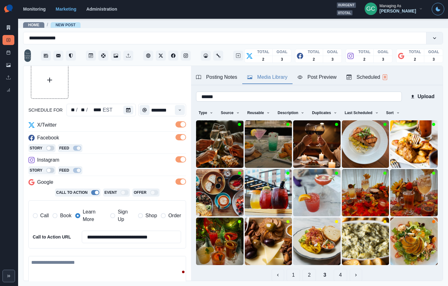
click at [327, 97] on input "******" at bounding box center [299, 97] width 206 height 10
click at [392, 111] on button "Sort" at bounding box center [393, 113] width 19 height 10
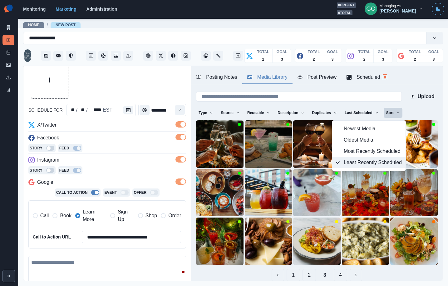
click at [373, 162] on span "Least Recently Scheduled" at bounding box center [373, 163] width 58 height 8
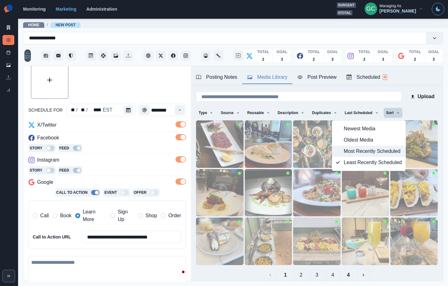
click at [374, 155] on span "Most Recently Scheduled" at bounding box center [373, 152] width 58 height 8
click at [372, 161] on span "Least Recently Scheduled" at bounding box center [373, 163] width 58 height 8
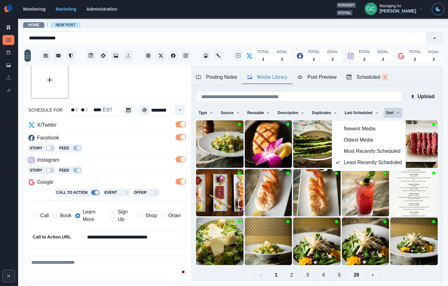
click at [127, 91] on div at bounding box center [107, 80] width 158 height 38
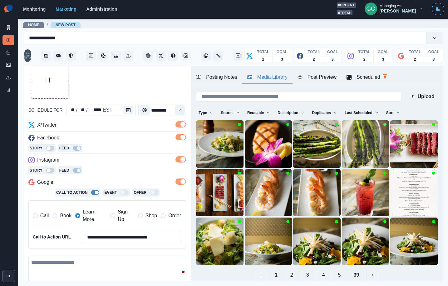
click at [116, 149] on div "Story Feed" at bounding box center [107, 148] width 158 height 9
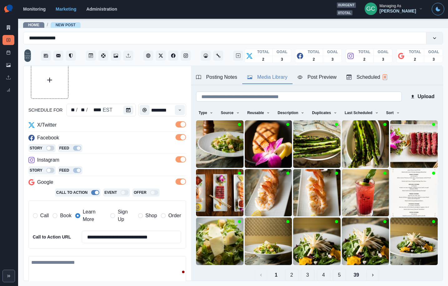
click at [255, 97] on input at bounding box center [299, 97] width 206 height 10
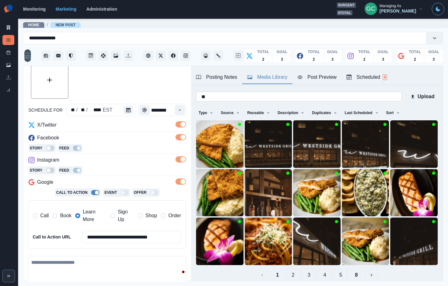
type input "*"
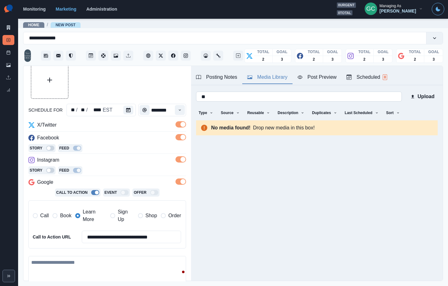
type input "*"
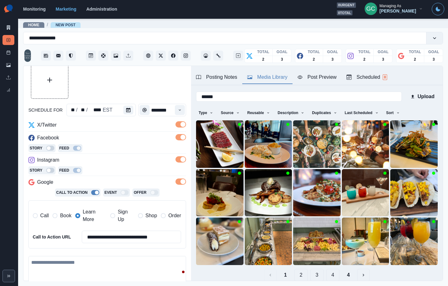
type input "******"
drag, startPoint x: 301, startPoint y: 274, endPoint x: 312, endPoint y: 276, distance: 10.8
click at [301, 274] on button "2" at bounding box center [301, 275] width 13 height 13
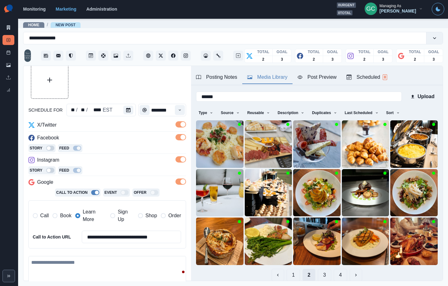
click at [313, 275] on button "2" at bounding box center [309, 275] width 13 height 13
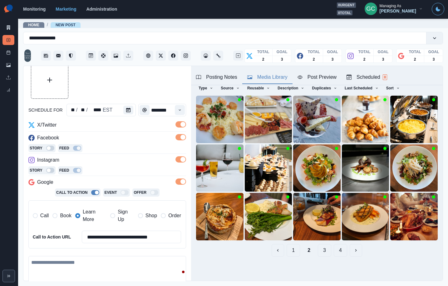
click at [342, 254] on button "4" at bounding box center [340, 250] width 13 height 13
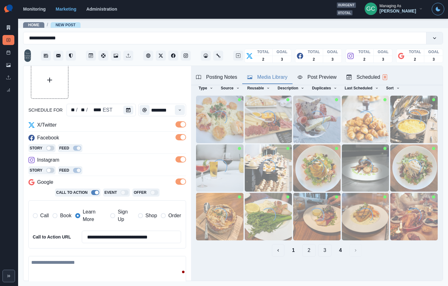
scroll to position [0, 0]
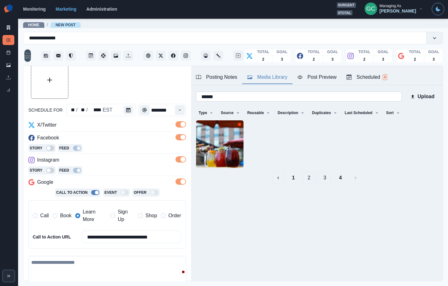
click at [316, 99] on input "******" at bounding box center [299, 97] width 206 height 10
click at [293, 178] on button "1" at bounding box center [293, 178] width 13 height 13
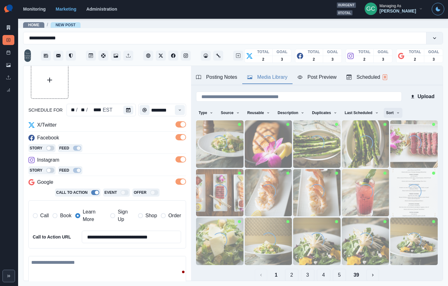
click at [394, 117] on button "Sort" at bounding box center [393, 113] width 19 height 10
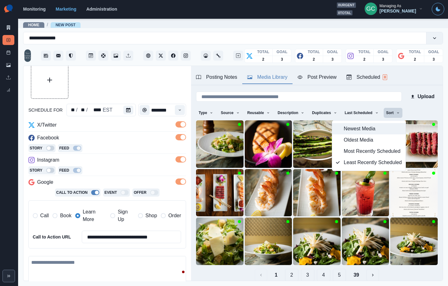
click at [372, 128] on span "Newest Media" at bounding box center [373, 129] width 58 height 8
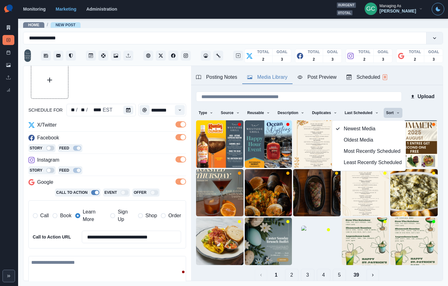
click at [147, 86] on div at bounding box center [107, 80] width 158 height 38
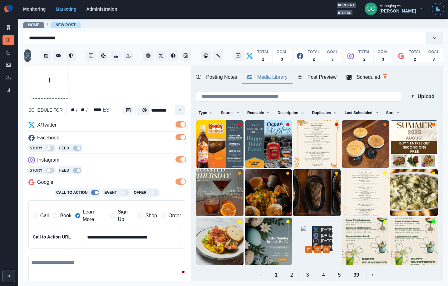
scroll to position [25, 0]
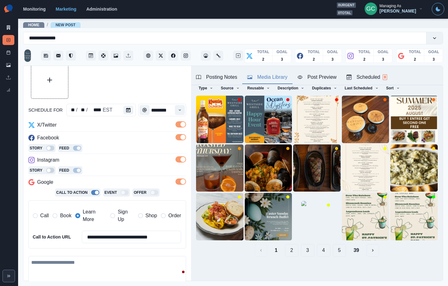
click at [291, 253] on button "2" at bounding box center [291, 250] width 13 height 13
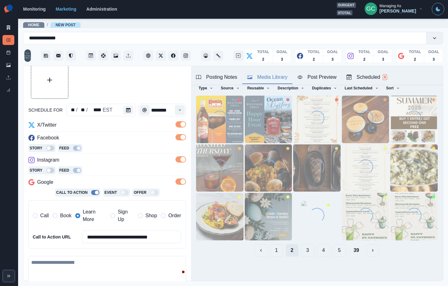
scroll to position [0, 0]
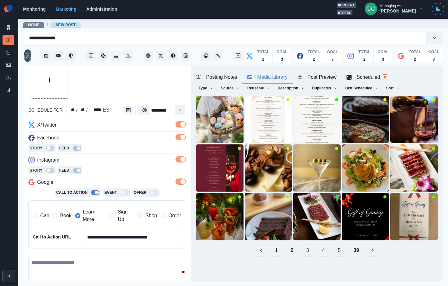
click at [309, 253] on button "3" at bounding box center [307, 250] width 13 height 13
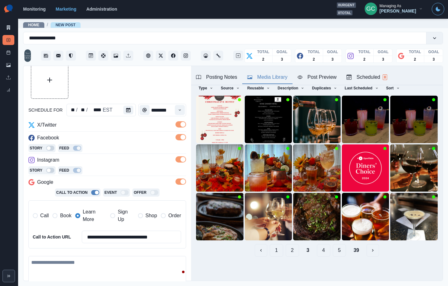
click at [325, 251] on button "4" at bounding box center [323, 250] width 13 height 13
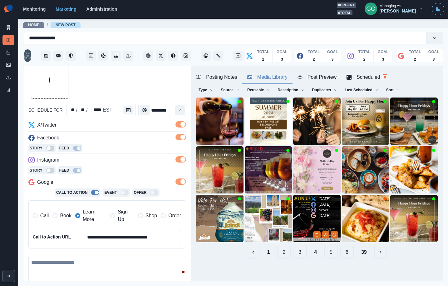
scroll to position [25, 0]
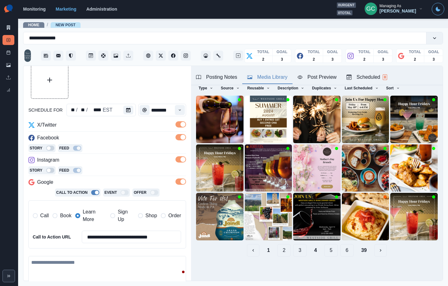
click at [330, 249] on button "5" at bounding box center [331, 250] width 13 height 13
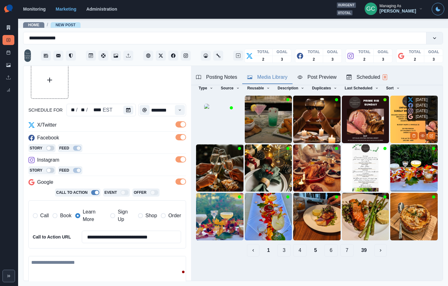
click at [424, 137] on icon "View Media" at bounding box center [423, 136] width 4 height 4
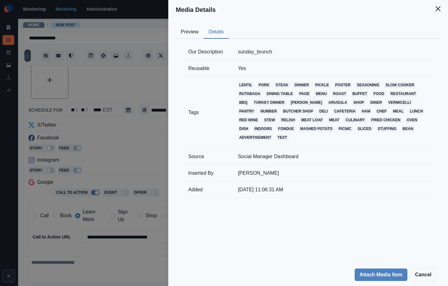
click at [222, 32] on button "Details" at bounding box center [216, 32] width 25 height 13
click at [198, 31] on button "Preview" at bounding box center [190, 32] width 28 height 13
drag, startPoint x: 221, startPoint y: 33, endPoint x: 212, endPoint y: 33, distance: 8.4
click at [220, 33] on button "Details" at bounding box center [216, 32] width 25 height 13
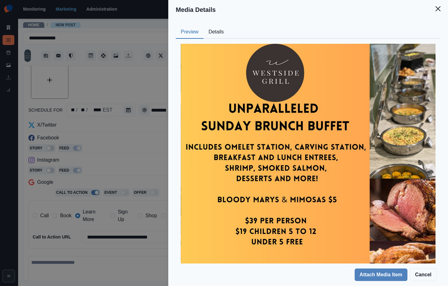
click at [188, 31] on button "Preview" at bounding box center [190, 32] width 28 height 13
click at [144, 145] on div "Media Details Preview Details Our Description sunday_brunch Reusable Yes Tags l…" at bounding box center [224, 143] width 448 height 286
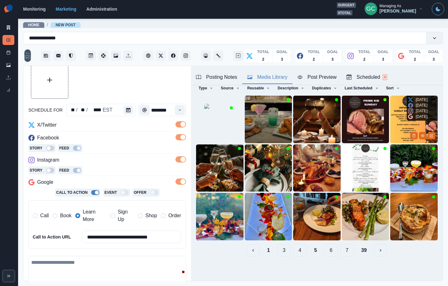
click at [399, 125] on img at bounding box center [415, 120] width 48 height 48
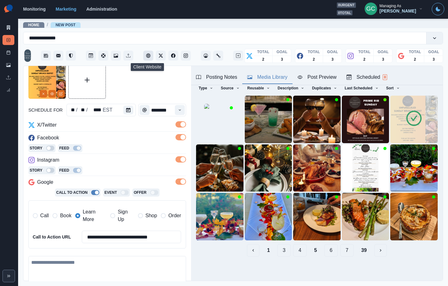
click at [149, 54] on icon "Client Website" at bounding box center [148, 55] width 4 height 4
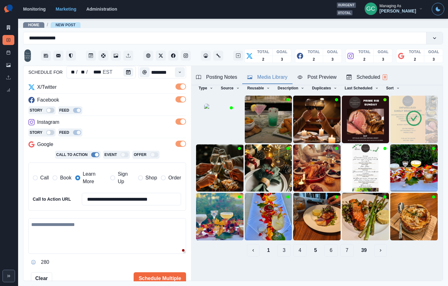
click at [81, 238] on textarea at bounding box center [107, 236] width 158 height 36
paste textarea "**********"
click at [93, 226] on textarea "**********" at bounding box center [107, 236] width 158 height 36
click at [145, 225] on textarea "**********" at bounding box center [107, 236] width 158 height 36
click at [93, 222] on textarea "**********" at bounding box center [107, 236] width 158 height 36
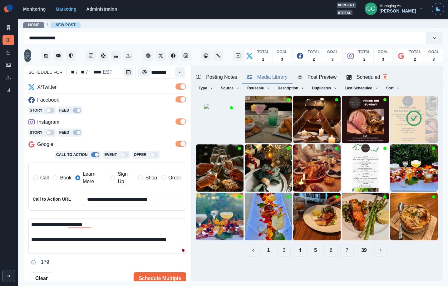
click at [66, 246] on textarea "**********" at bounding box center [107, 236] width 158 height 36
paste textarea "**********"
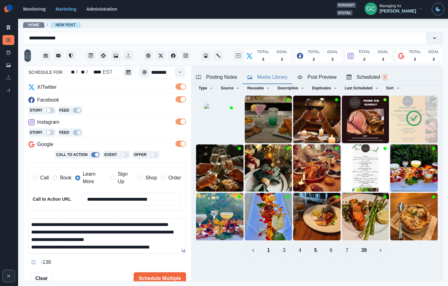
scroll to position [60, 0]
click at [127, 231] on div "selection" at bounding box center [134, 233] width 22 height 10
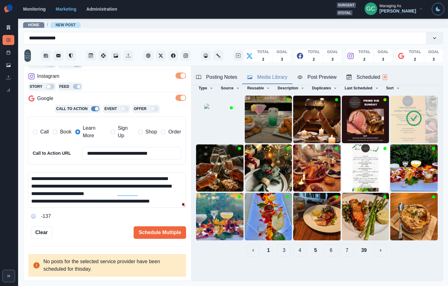
scroll to position [38, 0]
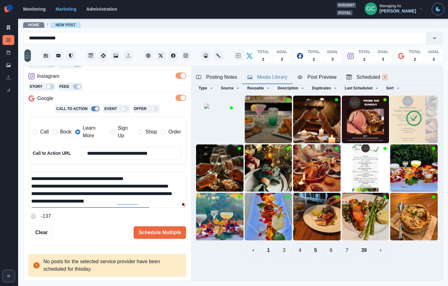
drag, startPoint x: 99, startPoint y: 191, endPoint x: 97, endPoint y: 189, distance: 3.5
click at [97, 189] on textarea "**********" at bounding box center [107, 190] width 158 height 36
drag, startPoint x: 111, startPoint y: 201, endPoint x: 133, endPoint y: 201, distance: 21.6
click at [70, 196] on textarea "**********" at bounding box center [107, 190] width 158 height 36
drag, startPoint x: 133, startPoint y: 202, endPoint x: 136, endPoint y: 199, distance: 3.3
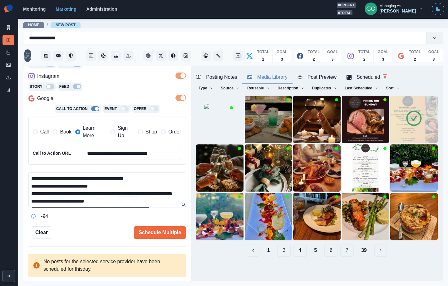
click at [133, 202] on textarea "**********" at bounding box center [107, 190] width 158 height 36
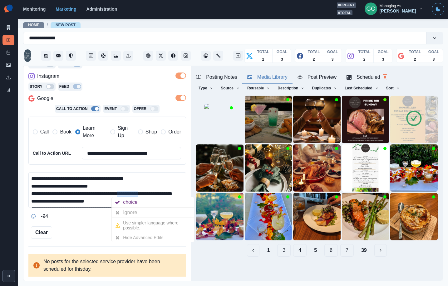
drag, startPoint x: 138, startPoint y: 195, endPoint x: 82, endPoint y: 195, distance: 55.9
click at [82, 195] on textarea "**********" at bounding box center [107, 190] width 158 height 36
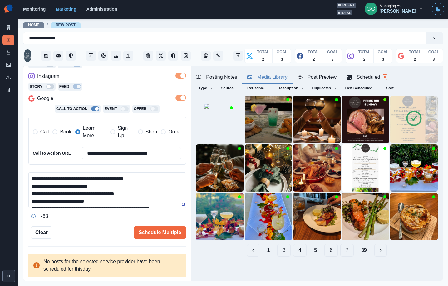
scroll to position [45, 0]
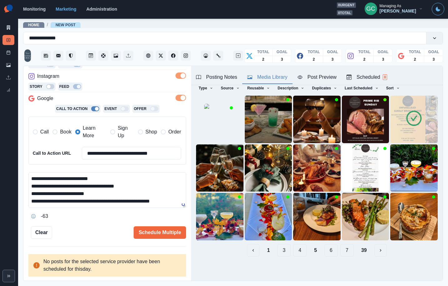
click at [120, 193] on textarea "**********" at bounding box center [107, 190] width 158 height 36
type textarea "**********"
click at [39, 132] on label "Call" at bounding box center [41, 131] width 16 height 15
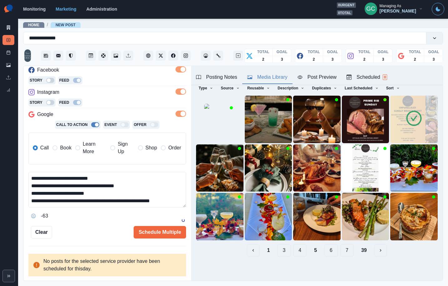
scroll to position [95, 0]
click at [155, 232] on button "Schedule Multiple" at bounding box center [160, 232] width 53 height 13
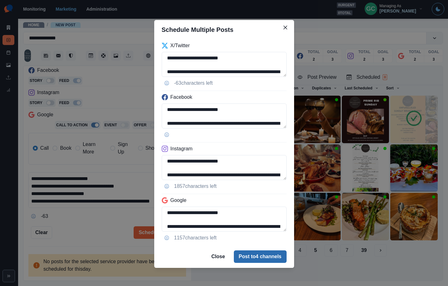
click at [249, 253] on button "Post to 4 channels" at bounding box center [260, 256] width 53 height 13
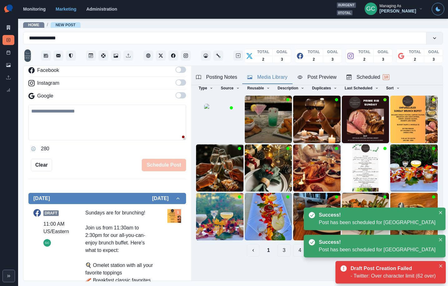
click at [379, 78] on div "Scheduled 10" at bounding box center [368, 77] width 43 height 8
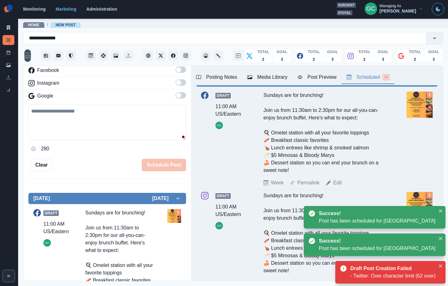
scroll to position [490, 0]
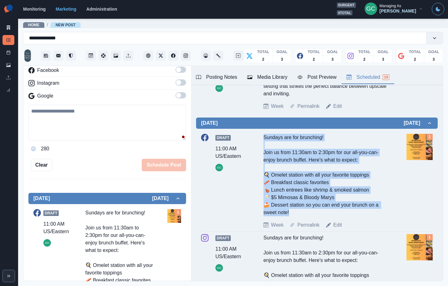
drag, startPoint x: 263, startPoint y: 137, endPoint x: 298, endPoint y: 211, distance: 81.8
click at [298, 211] on div "Draft 11:00 AM US/Eastern GC Sundays are for brunching! Join us from 11:30am to…" at bounding box center [317, 181] width 232 height 95
copy div "Sundays are for brunching! Join us from 11:30am to 2:30pm for our all-you-can-e…"
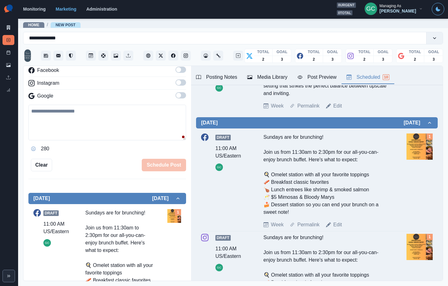
click at [81, 125] on textarea at bounding box center [107, 123] width 158 height 36
paste textarea "**********"
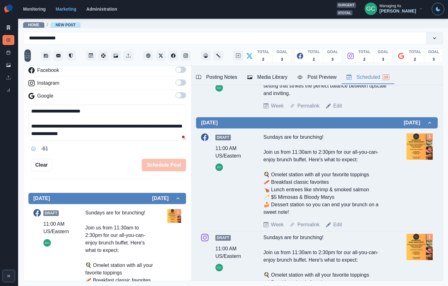
scroll to position [0, 0]
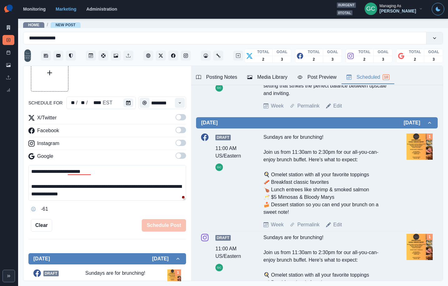
click at [180, 154] on span at bounding box center [178, 155] width 5 height 5
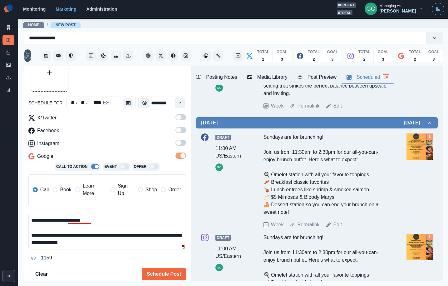
click at [183, 117] on span at bounding box center [181, 117] width 11 height 6
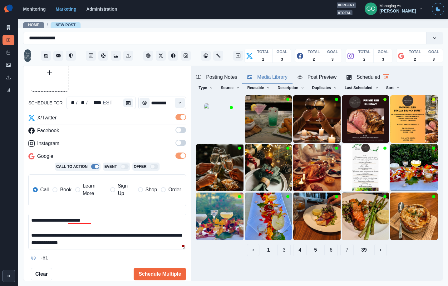
drag, startPoint x: 278, startPoint y: 74, endPoint x: 270, endPoint y: 76, distance: 7.7
click at [278, 74] on div "Media Library" at bounding box center [268, 77] width 40 height 8
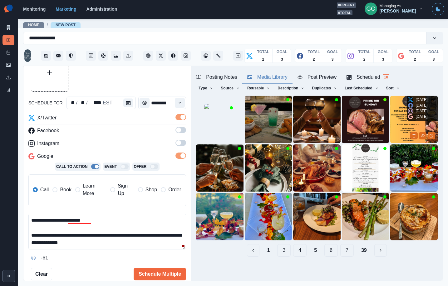
click at [398, 128] on img at bounding box center [415, 120] width 48 height 48
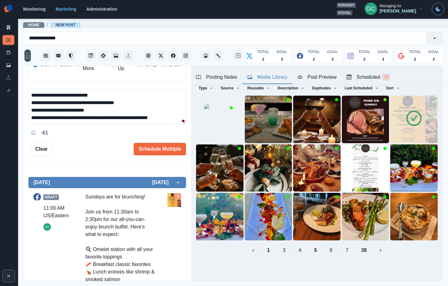
drag, startPoint x: 74, startPoint y: 119, endPoint x: 77, endPoint y: 128, distance: 9.6
click at [77, 128] on div "**********" at bounding box center [107, 113] width 158 height 49
drag, startPoint x: 71, startPoint y: 103, endPoint x: 152, endPoint y: 106, distance: 80.7
click at [151, 107] on textarea "**********" at bounding box center [107, 107] width 158 height 36
click at [152, 106] on textarea "**********" at bounding box center [107, 107] width 158 height 36
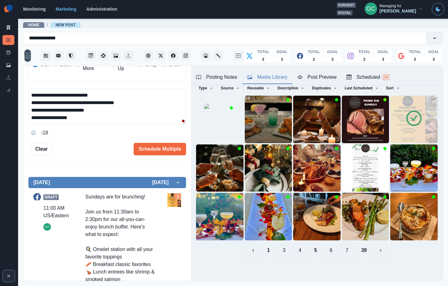
drag, startPoint x: 70, startPoint y: 104, endPoint x: 163, endPoint y: 104, distance: 93.8
click at [163, 104] on textarea "**********" at bounding box center [107, 107] width 158 height 36
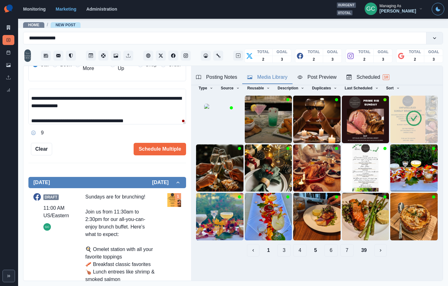
scroll to position [23, 0]
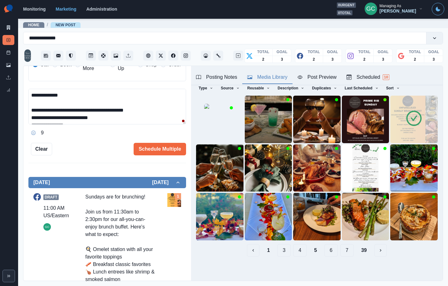
drag, startPoint x: 73, startPoint y: 111, endPoint x: 167, endPoint y: 114, distance: 94.1
click at [167, 114] on textarea "**********" at bounding box center [107, 107] width 158 height 36
click at [154, 111] on textarea "**********" at bounding box center [107, 107] width 158 height 36
drag, startPoint x: 71, startPoint y: 110, endPoint x: 142, endPoint y: 107, distance: 70.7
click at [142, 107] on textarea "**********" at bounding box center [107, 107] width 158 height 36
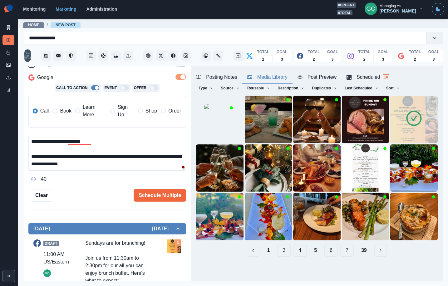
scroll to position [45, 0]
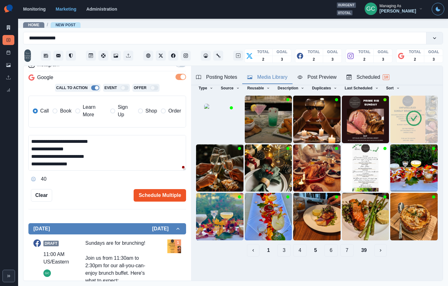
type textarea "**********"
click at [162, 194] on button "Schedule Multiple" at bounding box center [160, 195] width 53 height 13
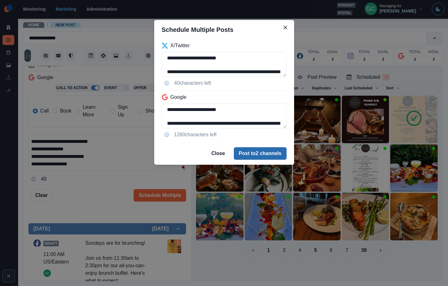
click at [260, 154] on button "Post to 2 channels" at bounding box center [260, 153] width 53 height 13
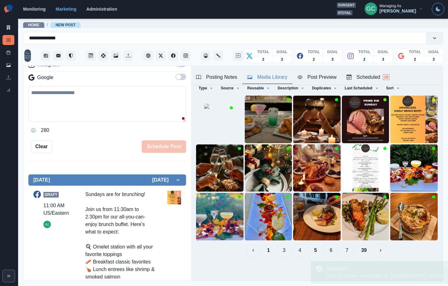
scroll to position [0, 0]
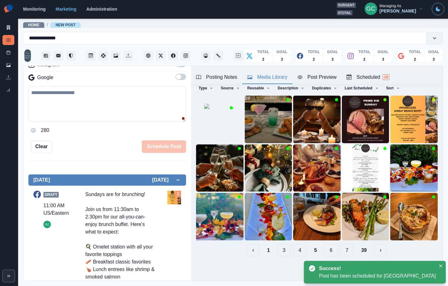
click at [372, 75] on div "Scheduled 10" at bounding box center [368, 77] width 43 height 8
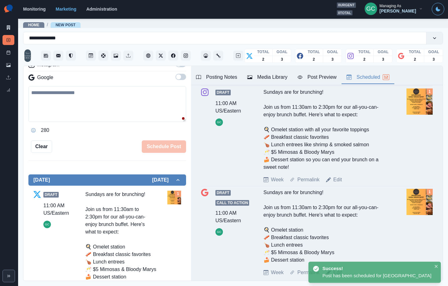
scroll to position [699, 0]
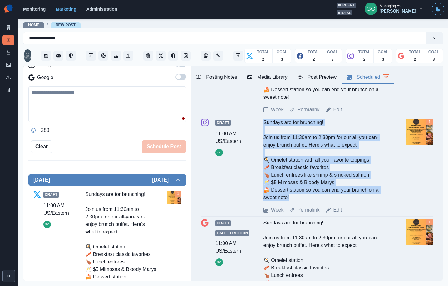
drag, startPoint x: 263, startPoint y: 123, endPoint x: 293, endPoint y: 194, distance: 76.9
click at [293, 194] on div "Sundays are for brunching! Join us from 11:30am to 2:30pm for our all-you-can-e…" at bounding box center [327, 160] width 127 height 83
copy div "Sundays are for brunching! Join us from 11:30am to 2:30pm for our all-you-can-e…"
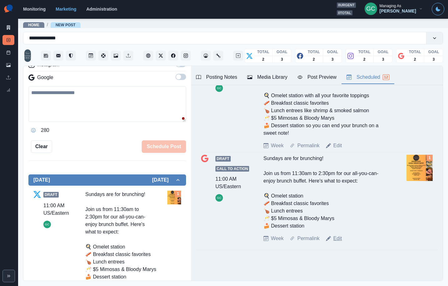
drag, startPoint x: 338, startPoint y: 242, endPoint x: 310, endPoint y: 228, distance: 31.7
click at [338, 242] on link "Edit" at bounding box center [338, 239] width 9 height 8
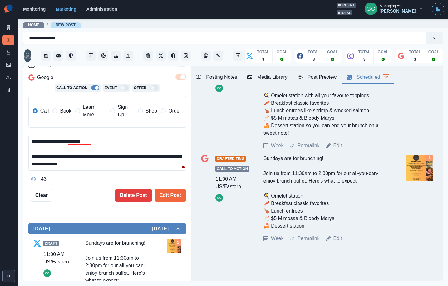
drag, startPoint x: 56, startPoint y: 149, endPoint x: 0, endPoint y: 94, distance: 78.5
click at [0, 94] on div "**********" at bounding box center [224, 143] width 448 height 286
paste textarea "**********"
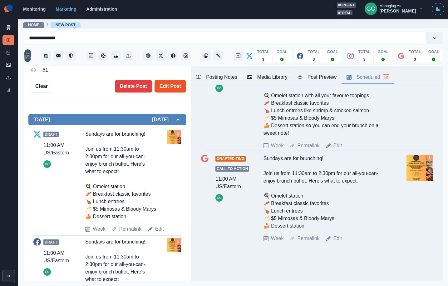
type textarea "**********"
click at [172, 84] on button "Edit Post" at bounding box center [171, 86] width 32 height 13
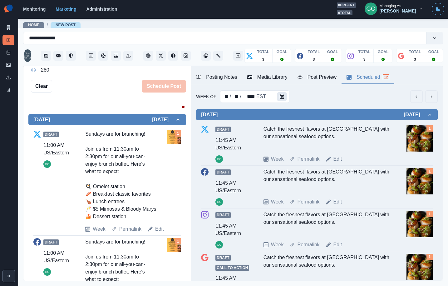
click at [281, 98] on icon "Calendar" at bounding box center [282, 96] width 4 height 4
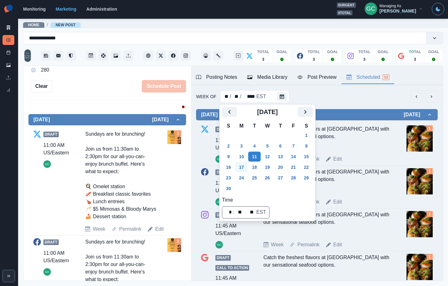
click at [239, 167] on button "17" at bounding box center [242, 167] width 13 height 10
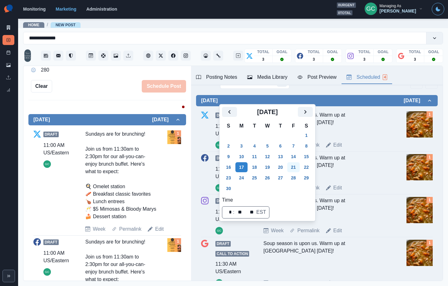
click at [295, 168] on button "21" at bounding box center [294, 167] width 13 height 10
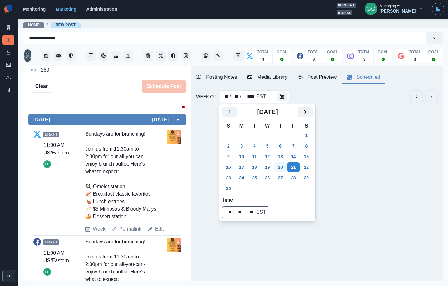
click at [287, 168] on button "20" at bounding box center [280, 167] width 13 height 10
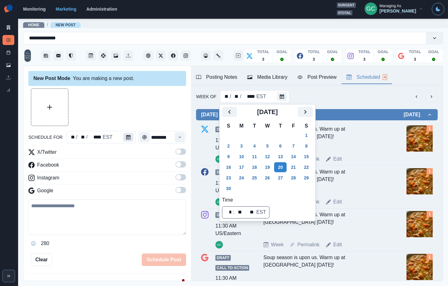
click at [126, 140] on button "Calendar" at bounding box center [128, 137] width 10 height 9
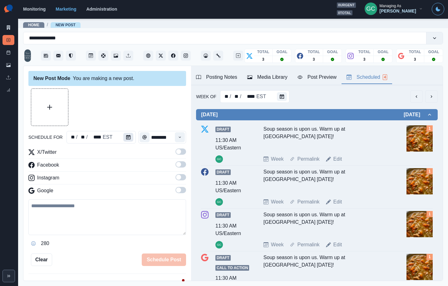
click at [127, 138] on icon "Calendar" at bounding box center [128, 137] width 4 height 4
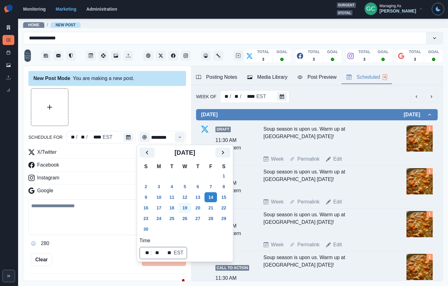
click at [189, 209] on button "19" at bounding box center [185, 208] width 13 height 10
click at [198, 208] on button "20" at bounding box center [198, 208] width 13 height 10
click at [182, 139] on button "Time" at bounding box center [180, 137] width 10 height 10
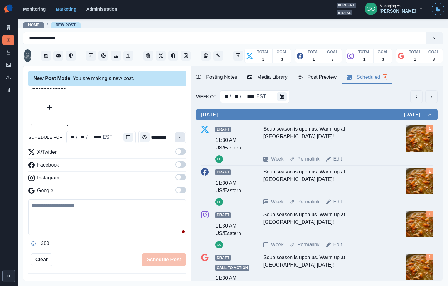
click at [182, 138] on icon "Time" at bounding box center [180, 137] width 4 height 4
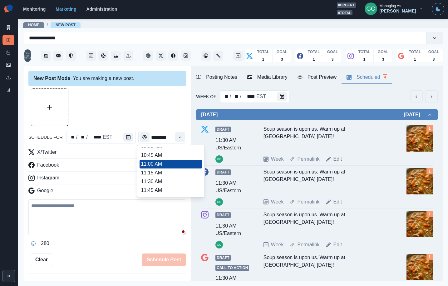
click at [121, 178] on div "Instagram" at bounding box center [107, 179] width 158 height 10
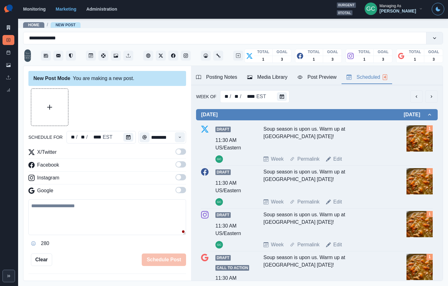
drag, startPoint x: 183, startPoint y: 190, endPoint x: 181, endPoint y: 176, distance: 14.5
click at [183, 189] on span at bounding box center [181, 190] width 11 height 6
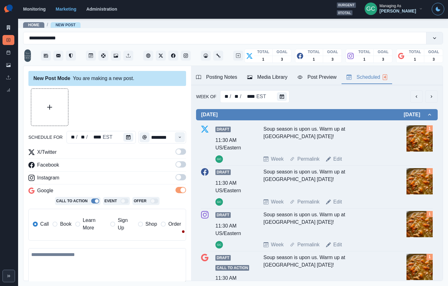
click at [180, 174] on span at bounding box center [181, 177] width 11 height 6
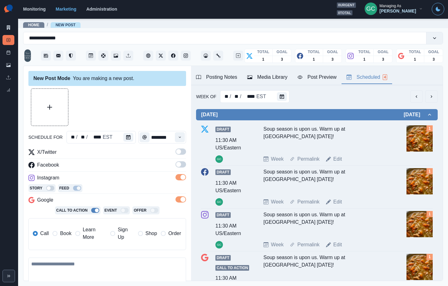
click at [182, 164] on span at bounding box center [181, 164] width 11 height 6
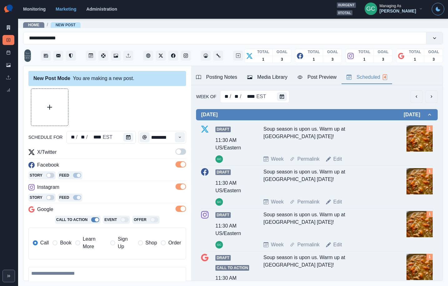
click at [182, 153] on span at bounding box center [181, 151] width 11 height 6
click at [81, 243] on label "Learn More" at bounding box center [90, 242] width 31 height 15
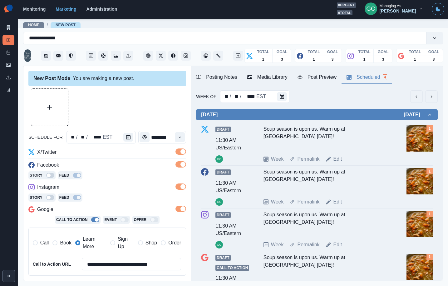
click at [123, 188] on div "Instagram" at bounding box center [107, 188] width 158 height 10
click at [269, 78] on div "Media Library" at bounding box center [268, 77] width 40 height 8
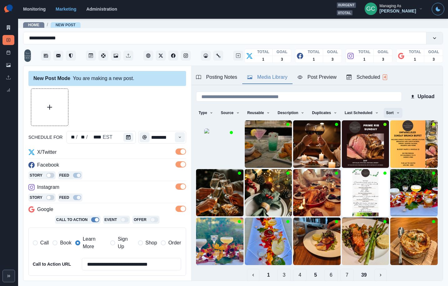
click at [400, 112] on icon "button" at bounding box center [399, 113] width 4 height 4
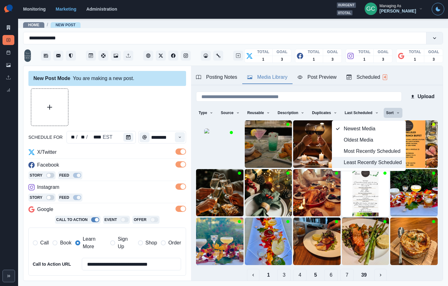
click at [381, 159] on span "Least Recently Scheduled" at bounding box center [373, 163] width 58 height 8
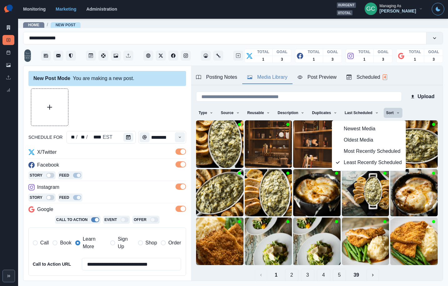
drag, startPoint x: 155, startPoint y: 118, endPoint x: 131, endPoint y: 184, distance: 69.5
click at [155, 118] on div at bounding box center [107, 107] width 158 height 38
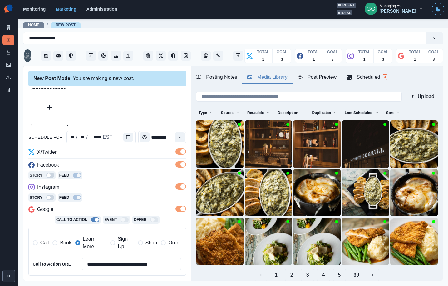
click at [130, 187] on div "Instagram" at bounding box center [107, 188] width 158 height 10
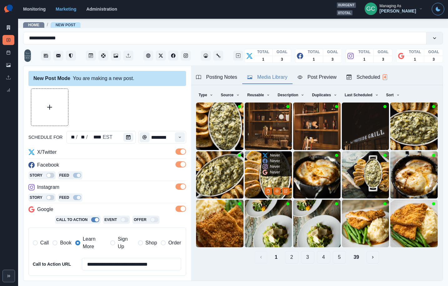
scroll to position [25, 0]
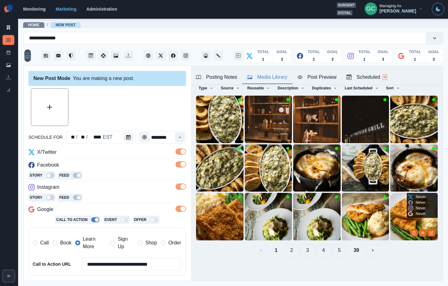
click at [407, 222] on img at bounding box center [415, 217] width 48 height 48
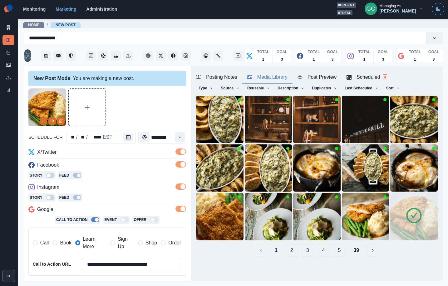
drag, startPoint x: 40, startPoint y: 120, endPoint x: 73, endPoint y: 147, distance: 42.4
click at [40, 120] on button "Remove" at bounding box center [44, 121] width 8 height 8
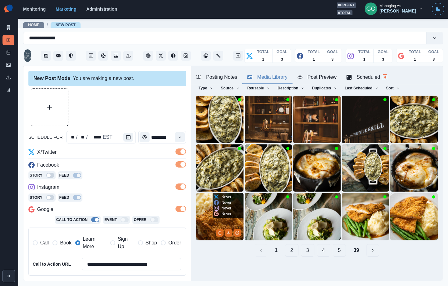
click at [203, 203] on img at bounding box center [220, 217] width 48 height 48
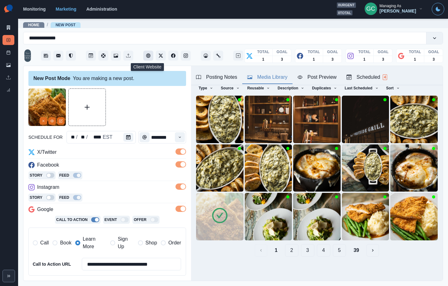
click at [150, 56] on icon "Client Website" at bounding box center [148, 55] width 4 height 4
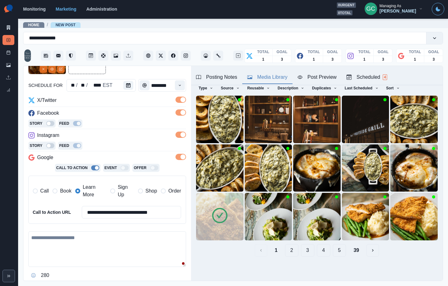
scroll to position [53, 0]
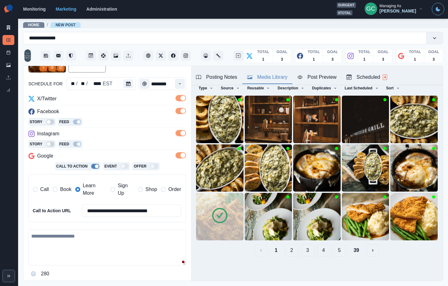
click at [100, 231] on textarea at bounding box center [107, 248] width 158 height 36
paste textarea "**********"
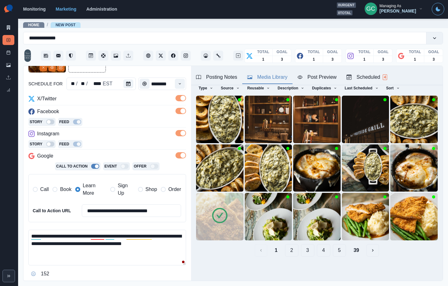
click at [55, 243] on textarea "**********" at bounding box center [107, 248] width 158 height 36
click at [147, 244] on textarea "**********" at bounding box center [107, 248] width 158 height 36
paste textarea "**********"
click at [158, 234] on textarea "**********" at bounding box center [107, 248] width 158 height 36
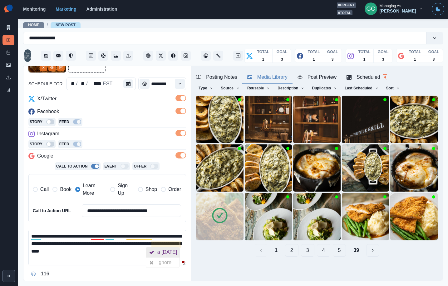
click at [158, 251] on div "a Thanksgiving" at bounding box center [169, 252] width 23 height 10
click at [152, 254] on textarea "**********" at bounding box center [107, 248] width 158 height 36
click at [84, 252] on textarea "**********" at bounding box center [107, 248] width 158 height 36
drag, startPoint x: 106, startPoint y: 251, endPoint x: 125, endPoint y: 250, distance: 18.5
click at [125, 250] on textarea "**********" at bounding box center [107, 248] width 158 height 36
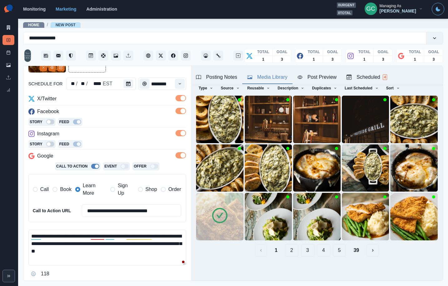
drag, startPoint x: 134, startPoint y: 255, endPoint x: 145, endPoint y: 260, distance: 12.0
click at [137, 257] on textarea "**********" at bounding box center [107, 248] width 158 height 36
drag, startPoint x: 122, startPoint y: 244, endPoint x: 57, endPoint y: 218, distance: 69.4
click at [59, 219] on div "**********" at bounding box center [107, 187] width 158 height 184
click at [148, 257] on textarea "**********" at bounding box center [107, 248] width 158 height 36
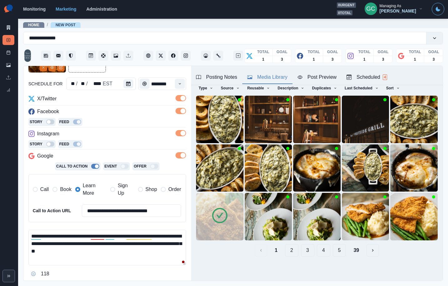
click at [66, 255] on textarea "**********" at bounding box center [107, 248] width 158 height 36
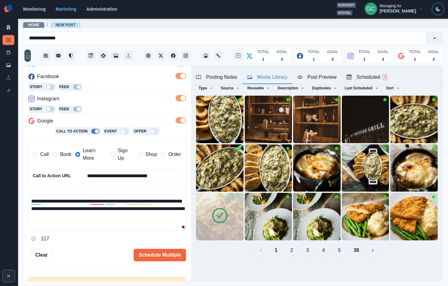
scroll to position [94, 0]
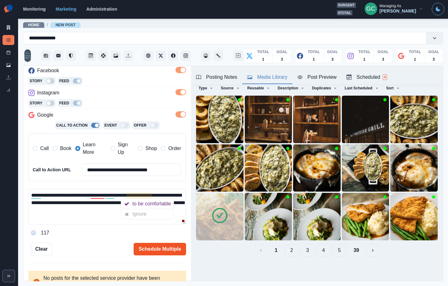
type textarea "**********"
click at [156, 243] on button "Schedule Multiple" at bounding box center [160, 249] width 53 height 13
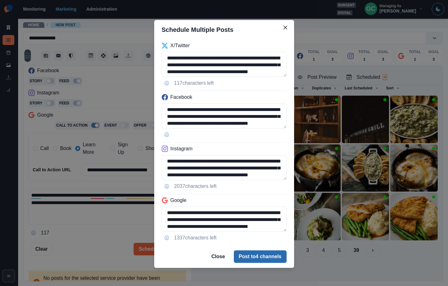
click at [269, 256] on button "Post to 4 channels" at bounding box center [260, 256] width 53 height 13
